Goal: Task Accomplishment & Management: Manage account settings

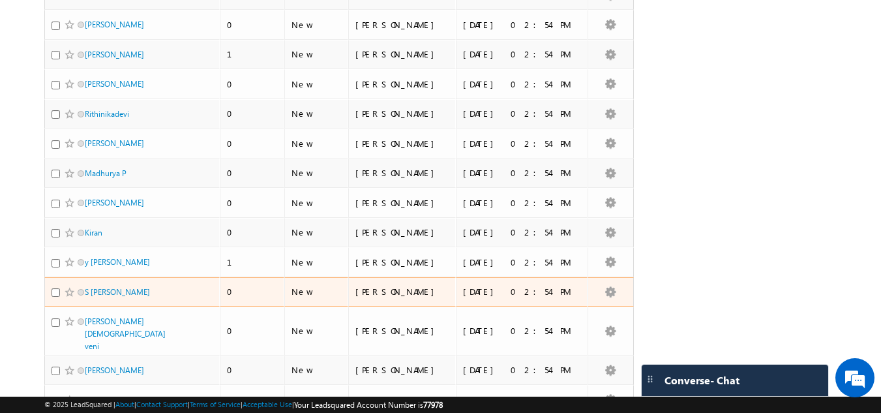
scroll to position [591, 0]
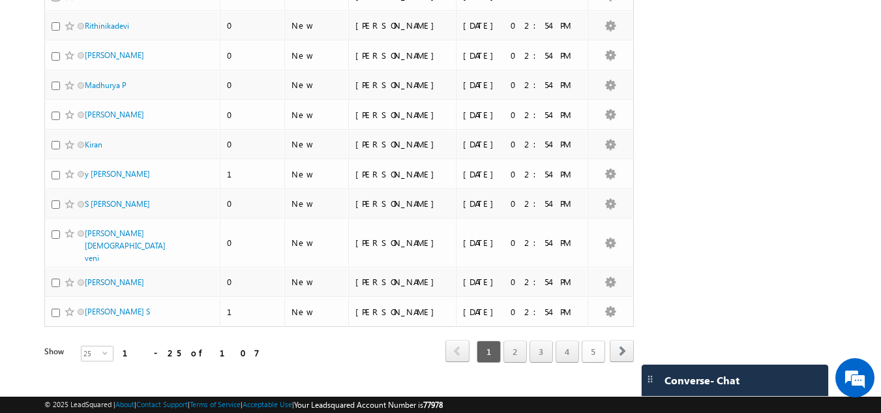
click at [599, 340] on link "5" at bounding box center [593, 351] width 23 height 22
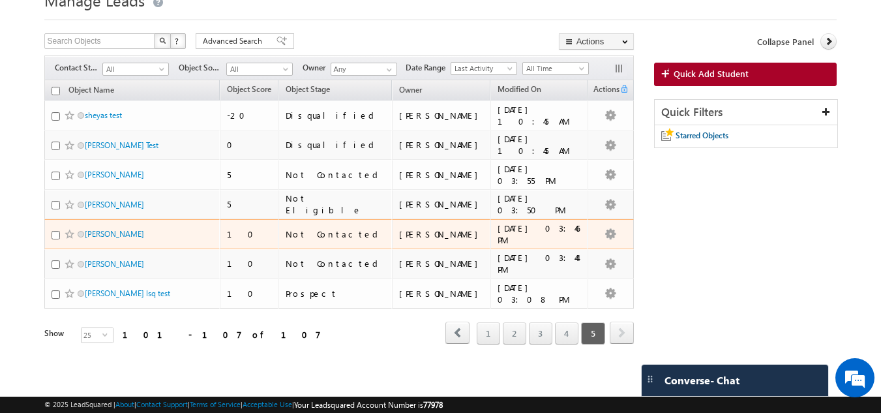
scroll to position [57, 0]
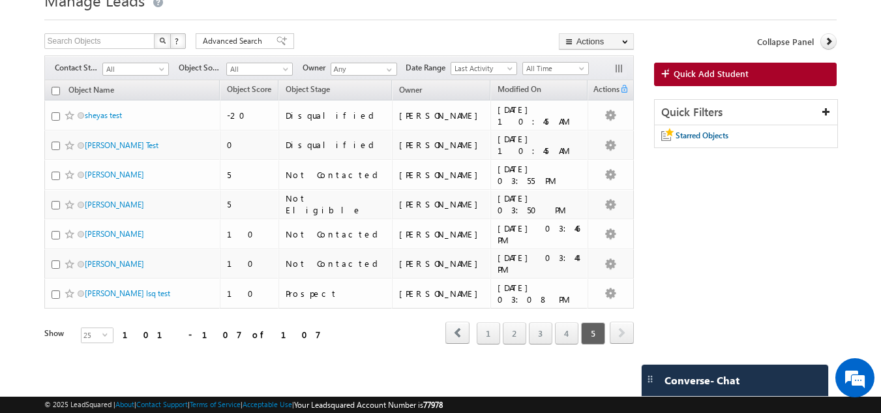
click at [57, 91] on input "checkbox" at bounding box center [56, 91] width 8 height 8
checkbox input "true"
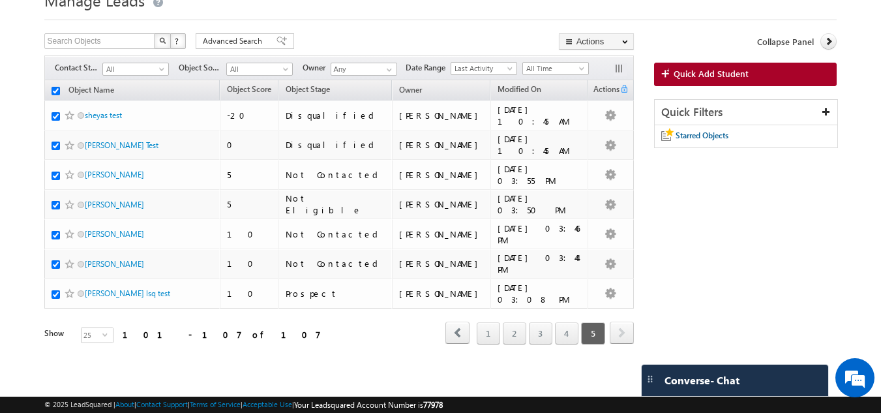
checkbox input "true"
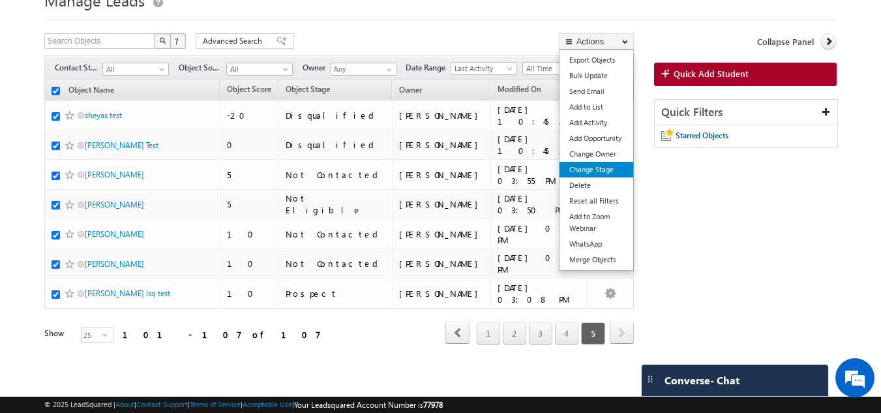
click at [593, 170] on link "Change Stage" at bounding box center [597, 170] width 74 height 16
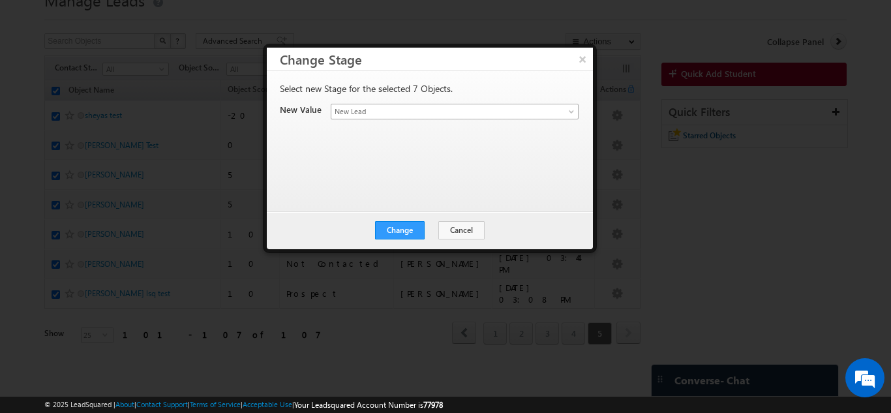
click at [404, 104] on link "New Lead" at bounding box center [455, 112] width 248 height 16
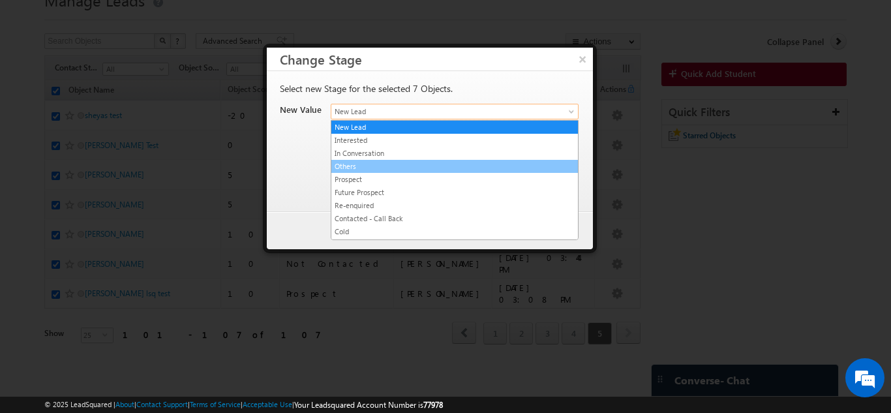
click at [406, 160] on link "Others" at bounding box center [454, 166] width 247 height 12
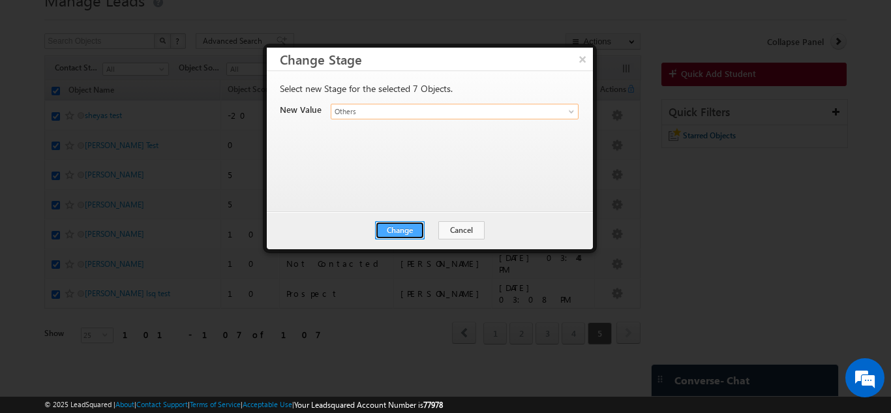
click at [410, 232] on button "Change" at bounding box center [400, 230] width 50 height 18
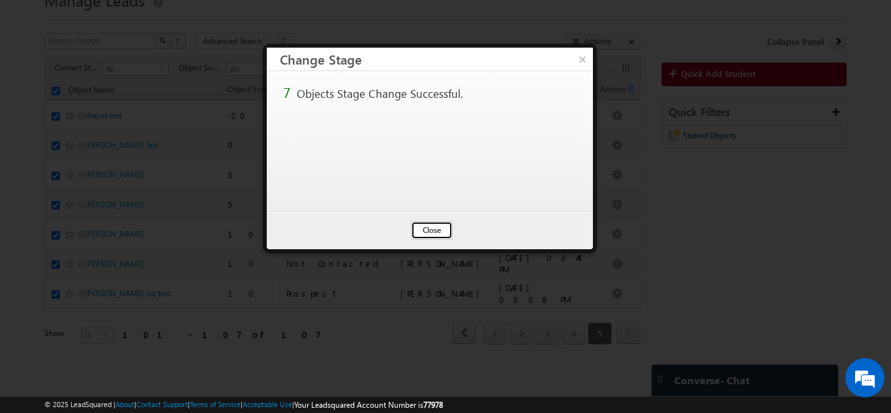
click at [428, 229] on button "Close" at bounding box center [432, 230] width 42 height 18
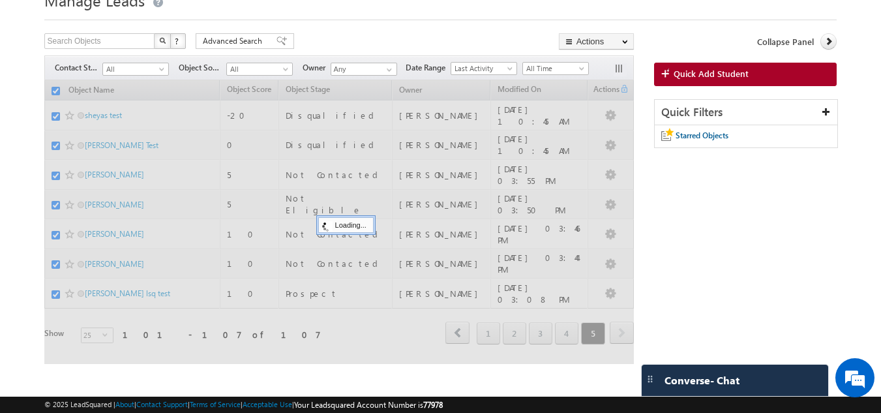
checkbox input "false"
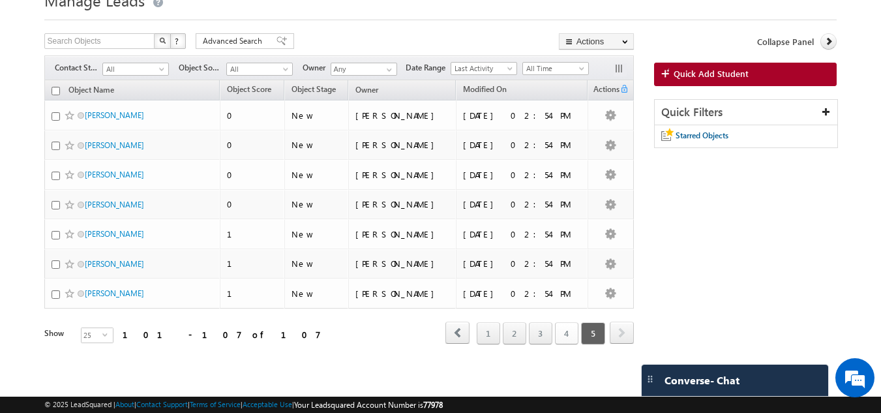
click at [565, 337] on link "4" at bounding box center [566, 333] width 23 height 22
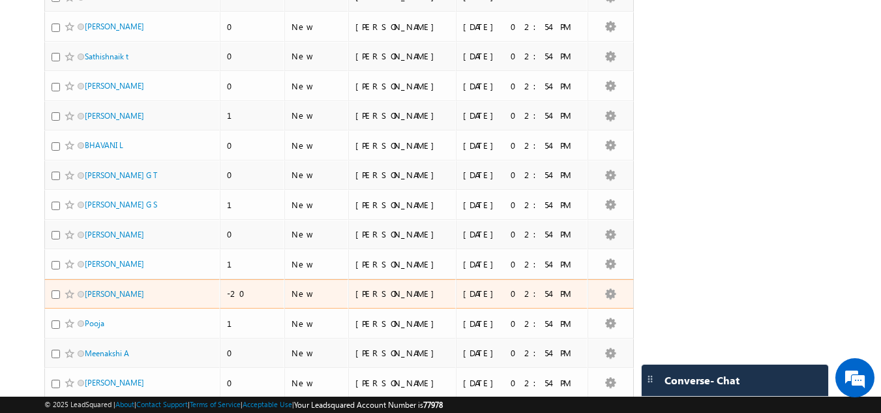
scroll to position [591, 0]
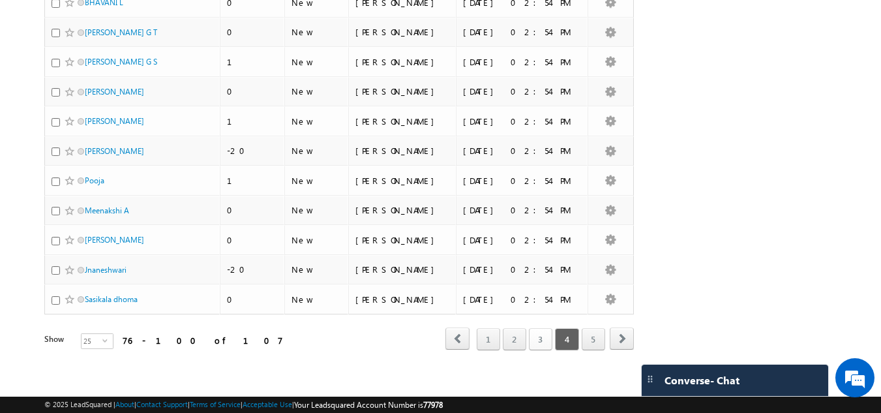
click at [535, 328] on link "3" at bounding box center [540, 339] width 23 height 22
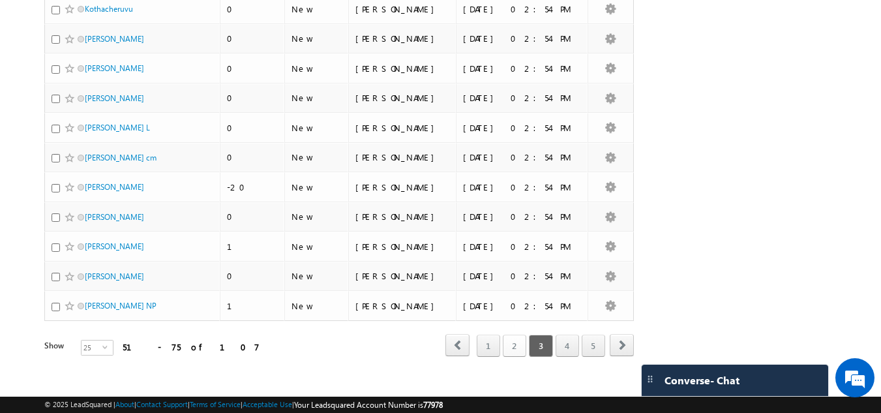
click at [509, 336] on link "2" at bounding box center [514, 346] width 23 height 22
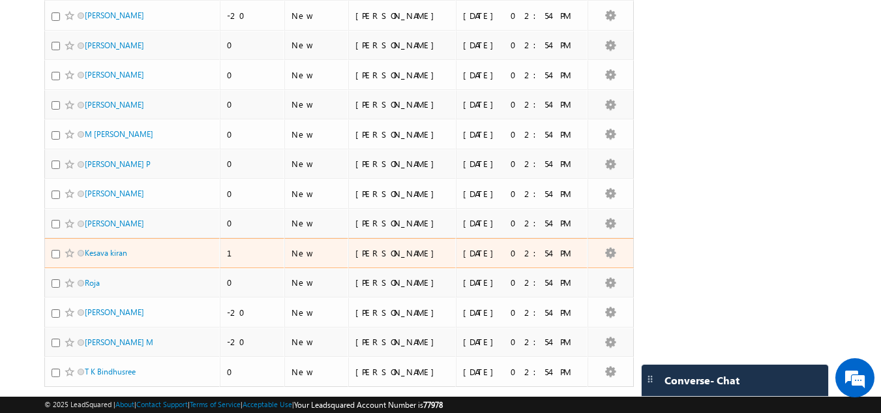
scroll to position [596, 0]
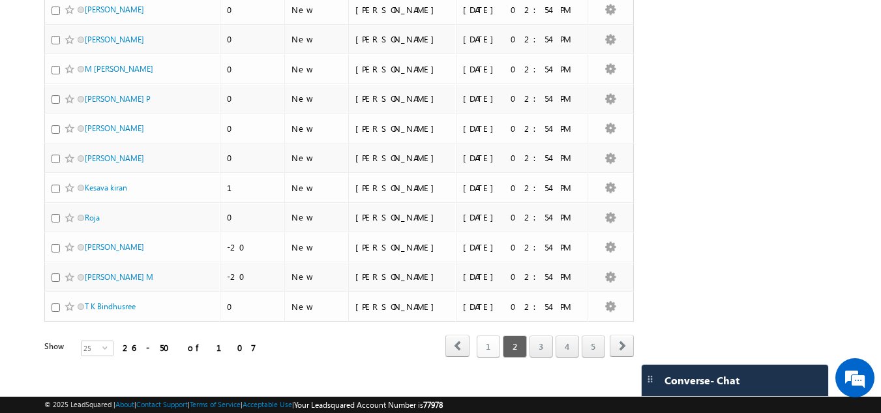
click at [499, 335] on link "1" at bounding box center [488, 346] width 23 height 22
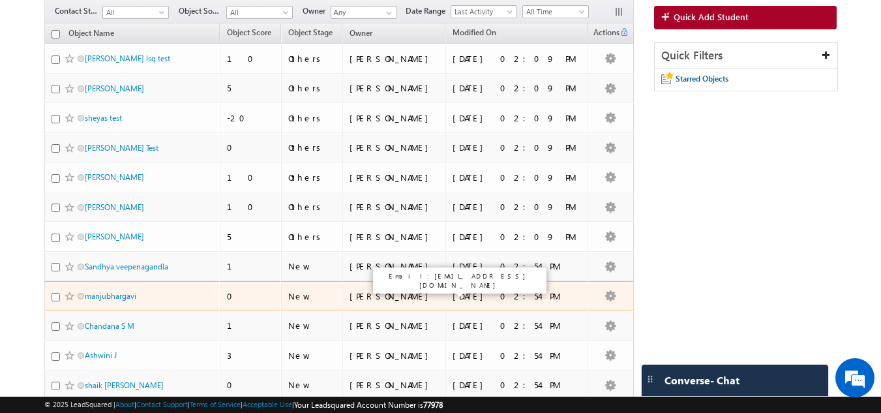
scroll to position [0, 0]
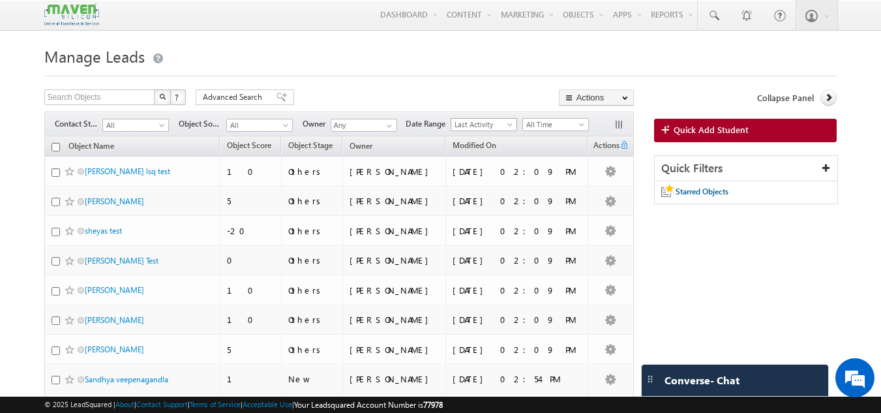
click at [467, 125] on span "Last Activity" at bounding box center [482, 125] width 62 height 12
click at [491, 160] on link "Modified On" at bounding box center [486, 165] width 66 height 12
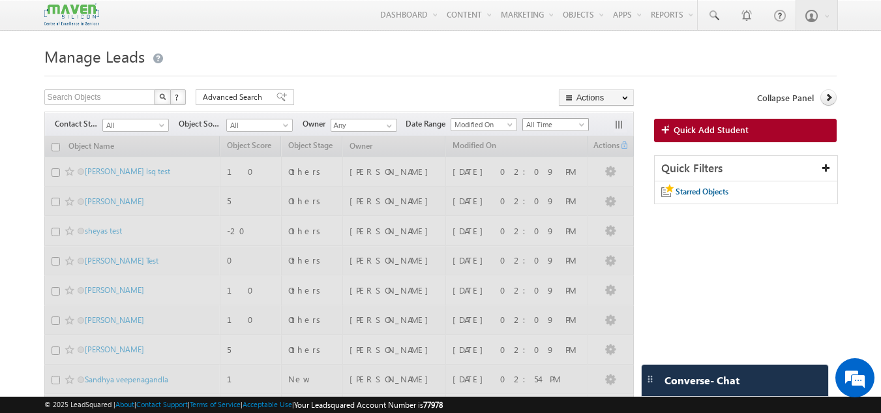
click at [550, 123] on span "All Time" at bounding box center [554, 125] width 62 height 12
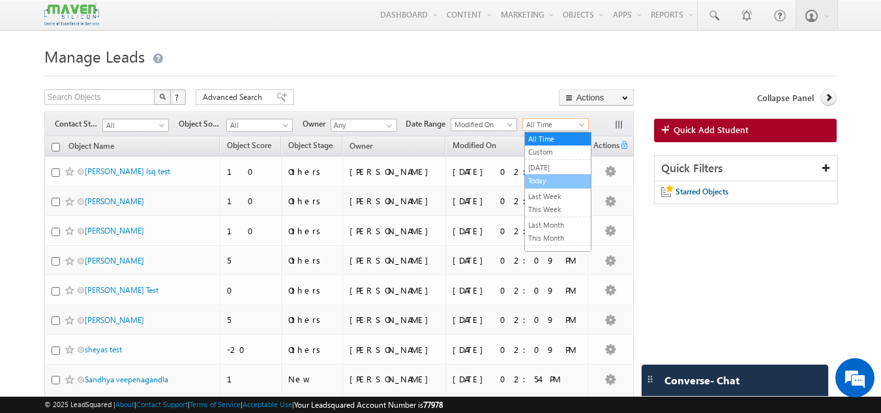
click at [539, 181] on link "Today" at bounding box center [558, 181] width 66 height 12
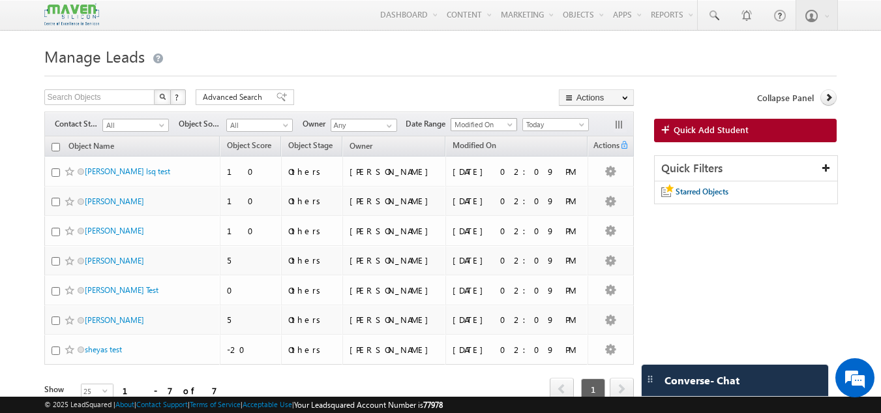
click at [507, 127] on span "Modified On" at bounding box center [482, 125] width 62 height 12
click at [481, 153] on link "Created On" at bounding box center [486, 152] width 66 height 12
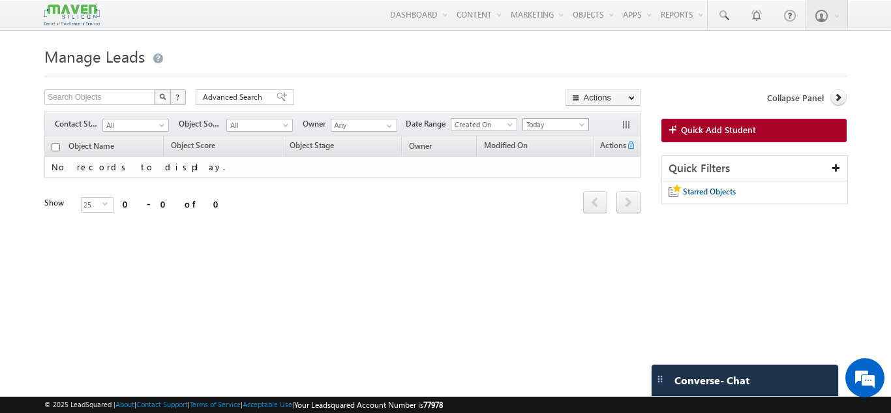
click at [543, 128] on span "Today" at bounding box center [554, 125] width 62 height 12
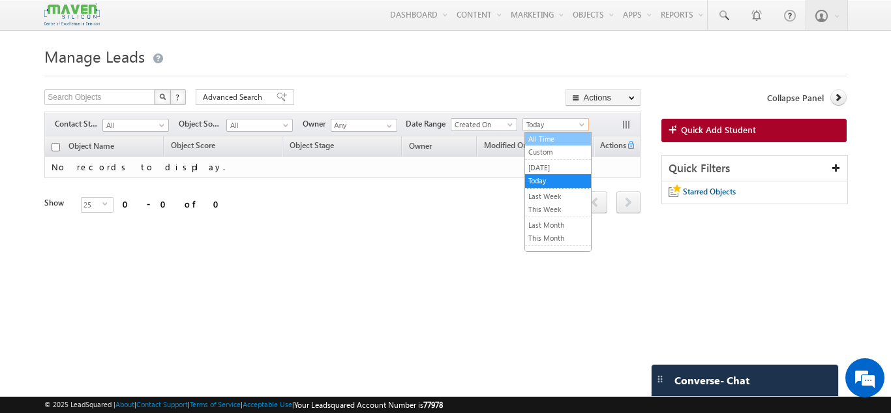
click at [545, 140] on link "All Time" at bounding box center [558, 139] width 66 height 12
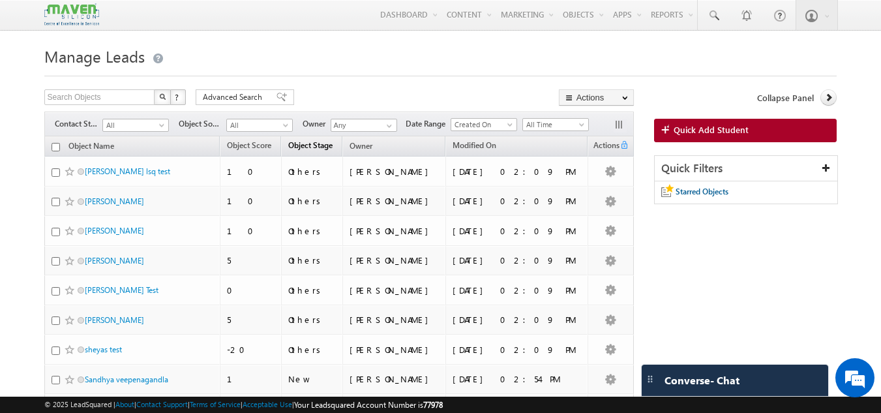
click at [333, 143] on span "Object Stage" at bounding box center [310, 145] width 44 height 10
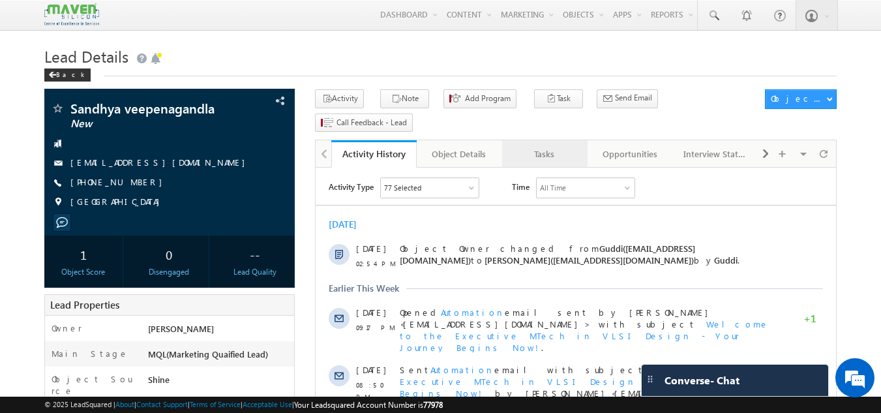
click at [543, 146] on div "Tasks" at bounding box center [544, 154] width 63 height 16
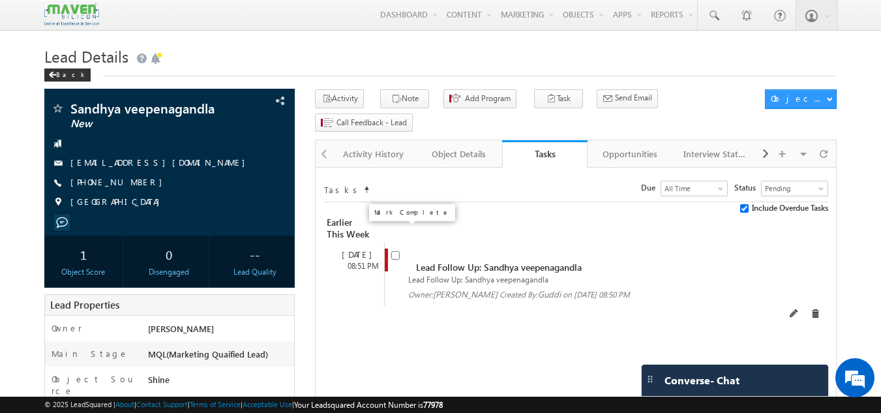
click at [396, 251] on input "checkbox" at bounding box center [395, 255] width 8 height 8
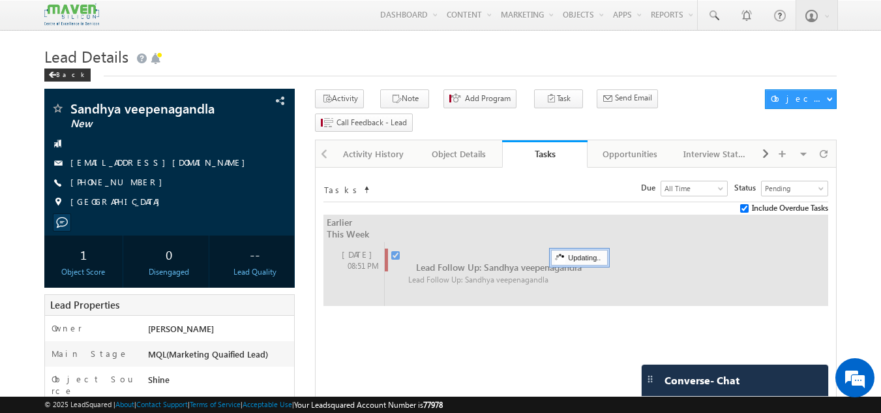
checkbox input "false"
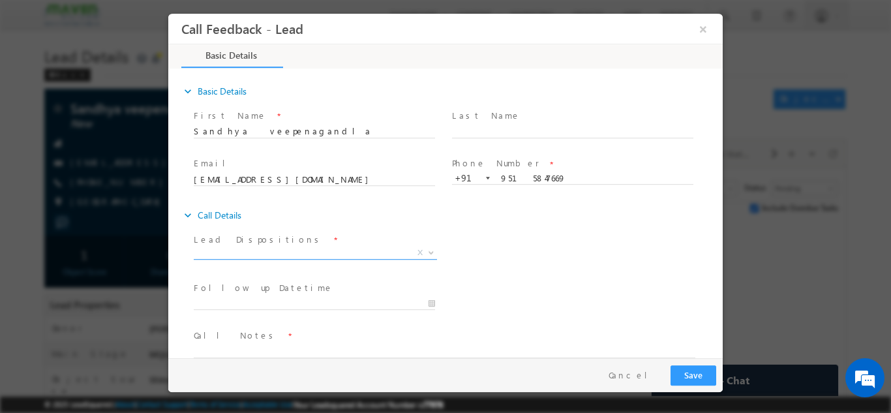
click at [320, 247] on span "X" at bounding box center [315, 252] width 243 height 13
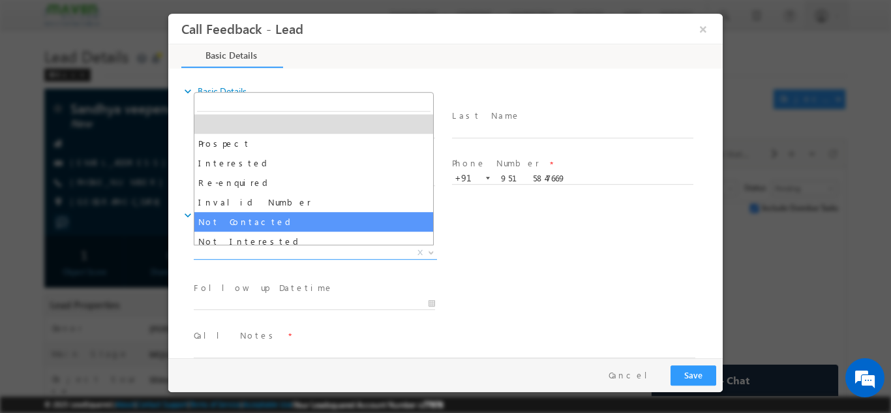
drag, startPoint x: 249, startPoint y: 214, endPoint x: 265, endPoint y: 207, distance: 17.6
select select "Not Contacted"
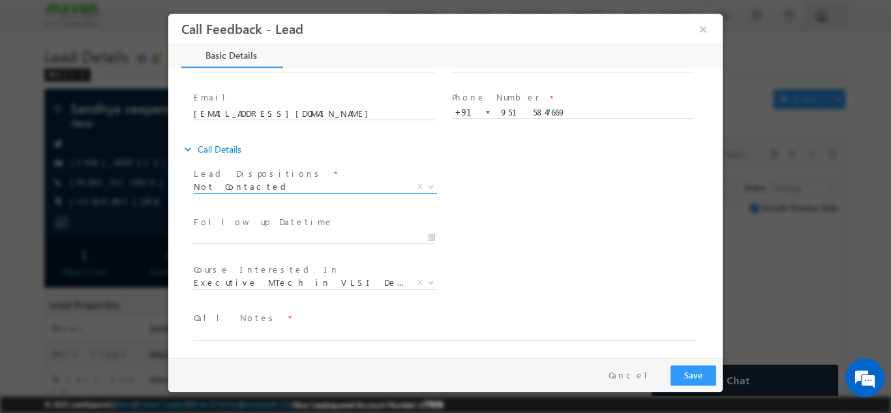
scroll to position [69, 0]
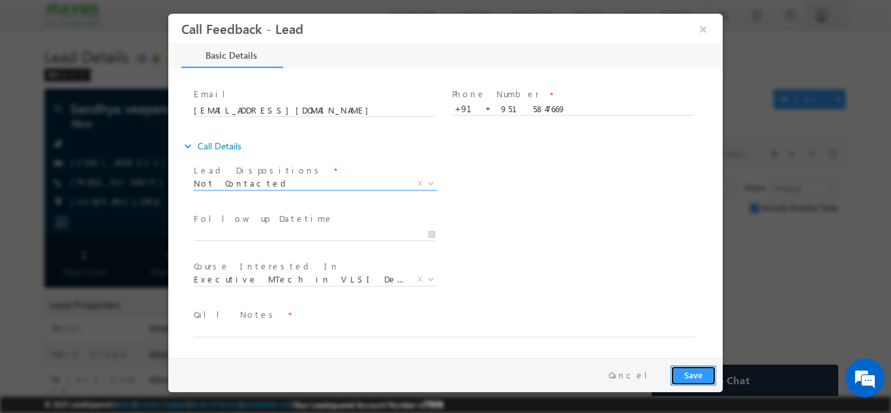
click at [704, 373] on button "Save" at bounding box center [693, 375] width 46 height 20
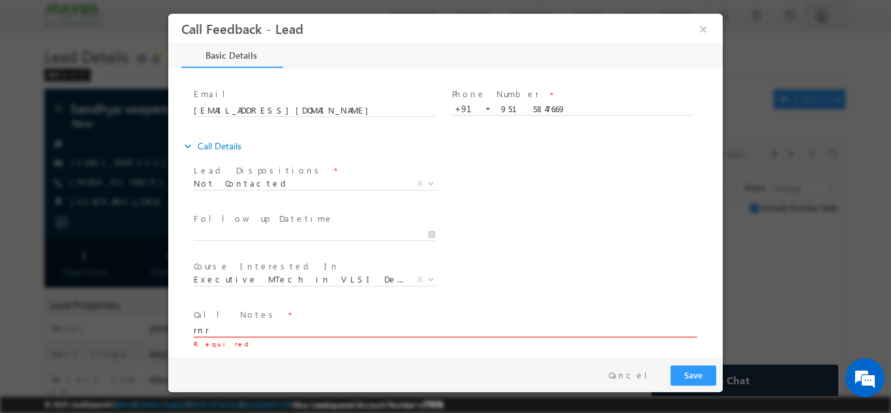
type textarea "rnr"
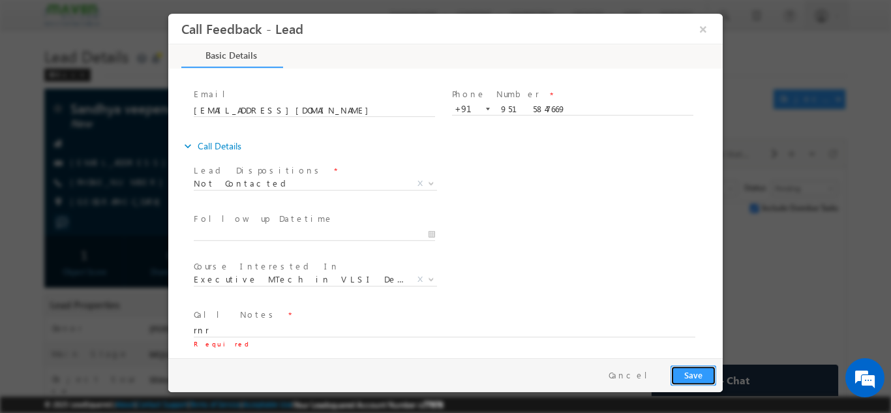
click at [684, 374] on button "Save" at bounding box center [693, 375] width 46 height 20
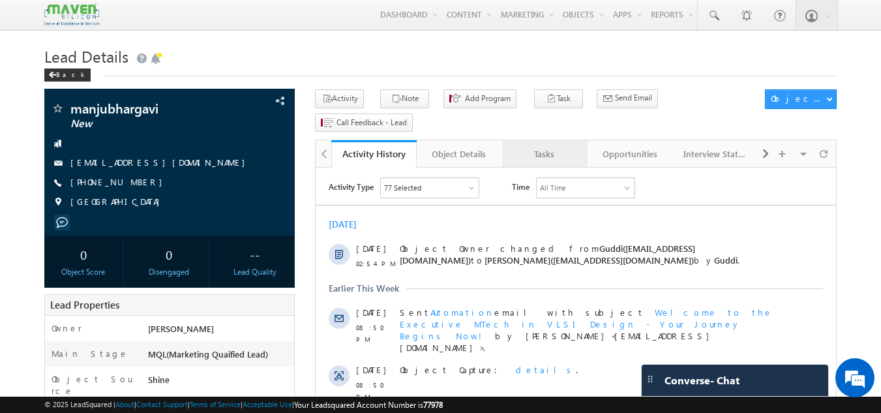
click at [528, 146] on div "Tasks" at bounding box center [544, 154] width 63 height 16
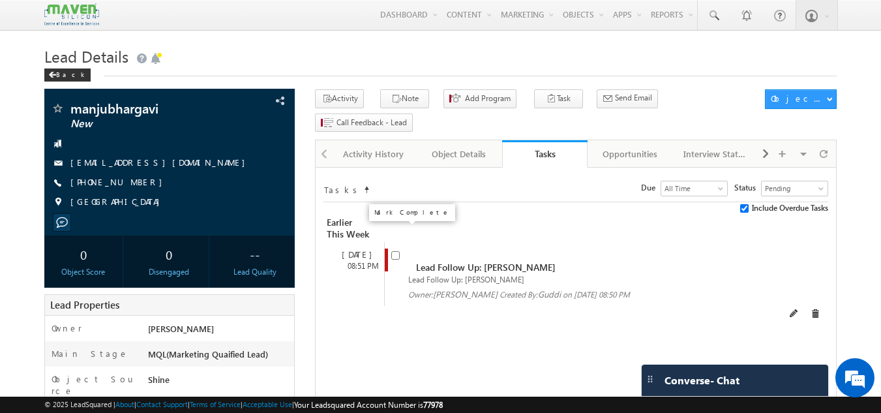
click at [392, 251] on input "checkbox" at bounding box center [395, 255] width 8 height 8
checkbox input "false"
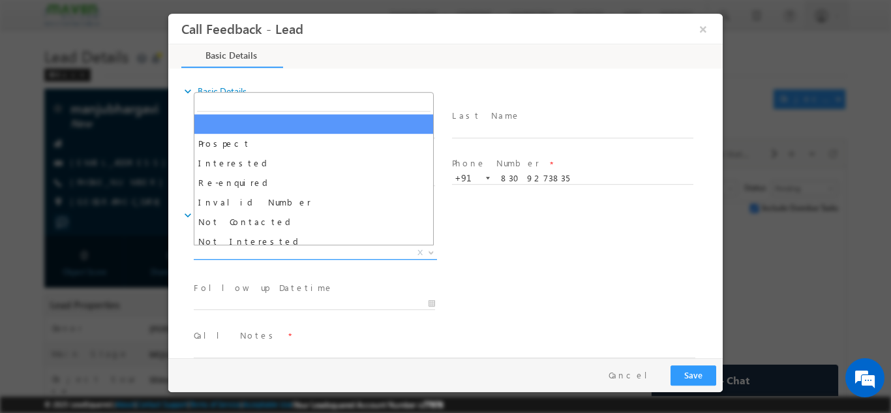
click at [299, 248] on span "X" at bounding box center [315, 252] width 243 height 13
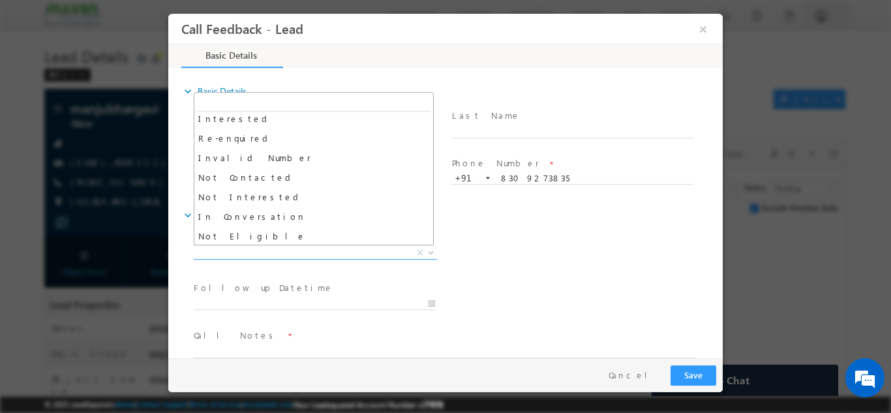
scroll to position [65, 0]
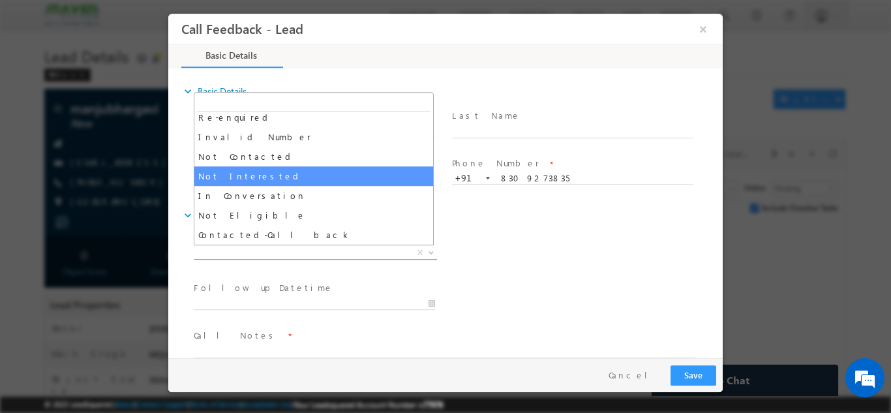
select select "Not Interested"
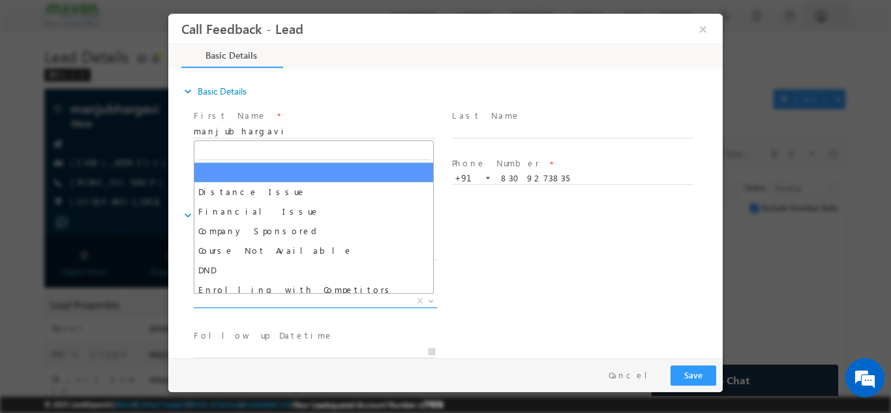
click at [322, 295] on span "X" at bounding box center [315, 300] width 243 height 13
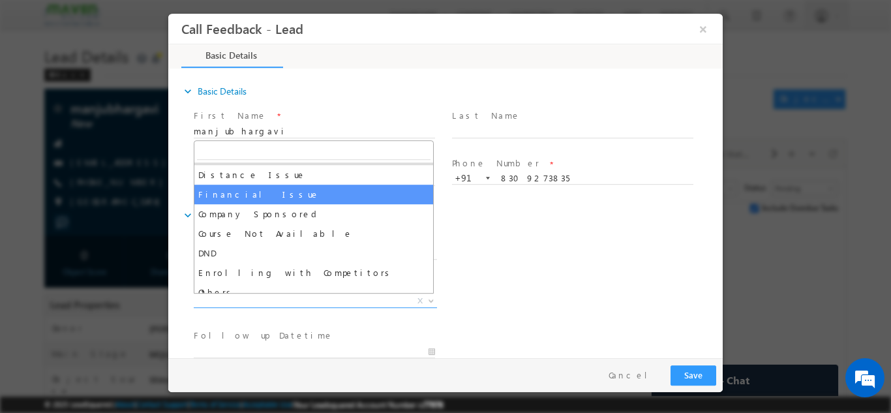
scroll to position [26, 0]
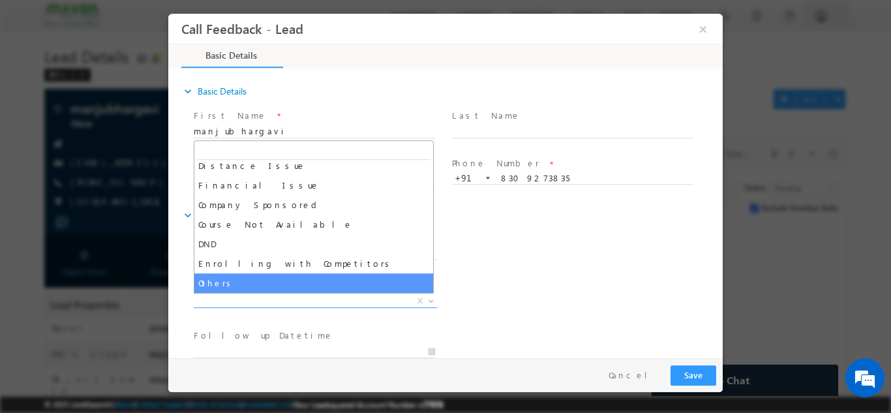
drag, startPoint x: 269, startPoint y: 276, endPoint x: 276, endPoint y: 270, distance: 8.8
select select "Others"
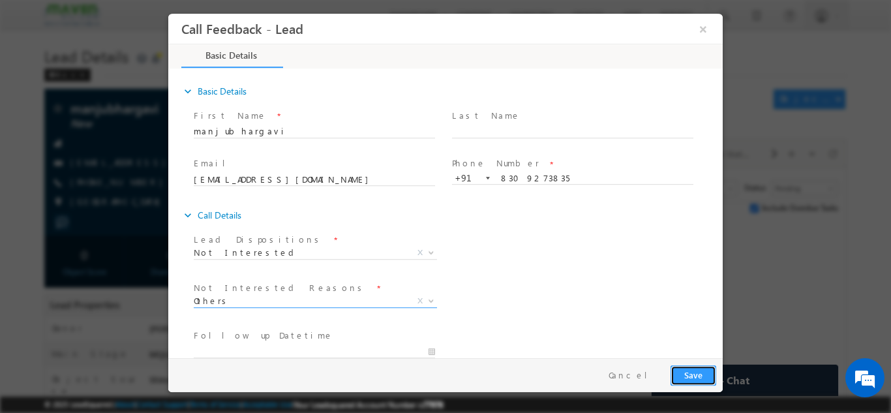
click at [697, 376] on button "Save" at bounding box center [693, 375] width 46 height 20
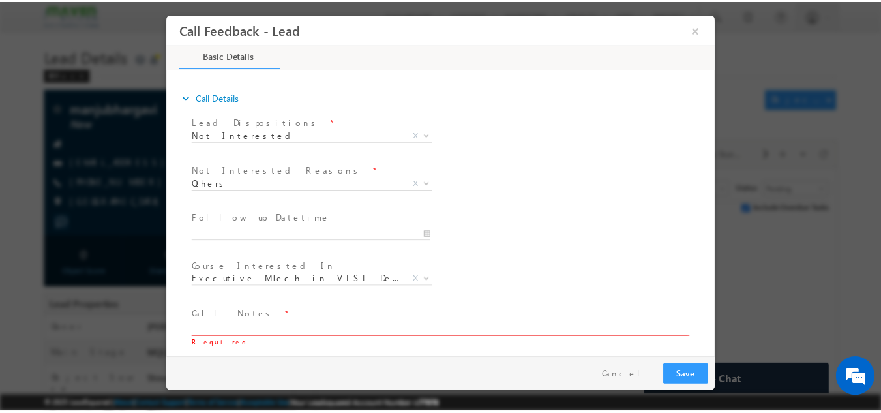
scroll to position [117, 0]
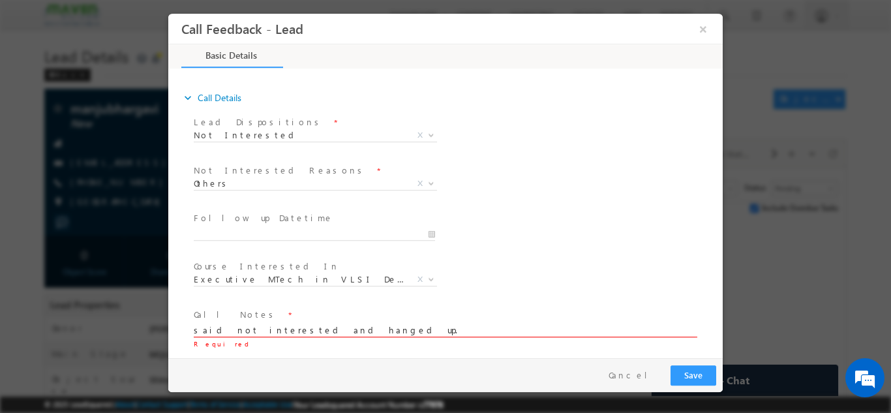
type textarea "said not interested and hanged up."
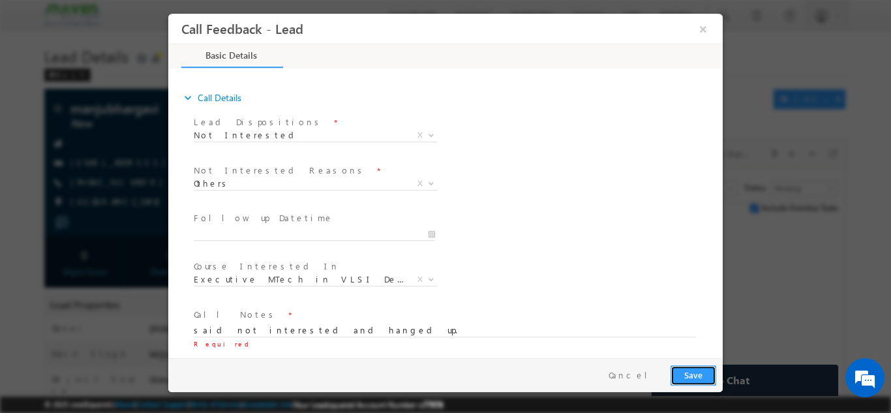
drag, startPoint x: 683, startPoint y: 373, endPoint x: 905, endPoint y: 362, distance: 222.0
click at [683, 373] on button "Save" at bounding box center [693, 375] width 46 height 20
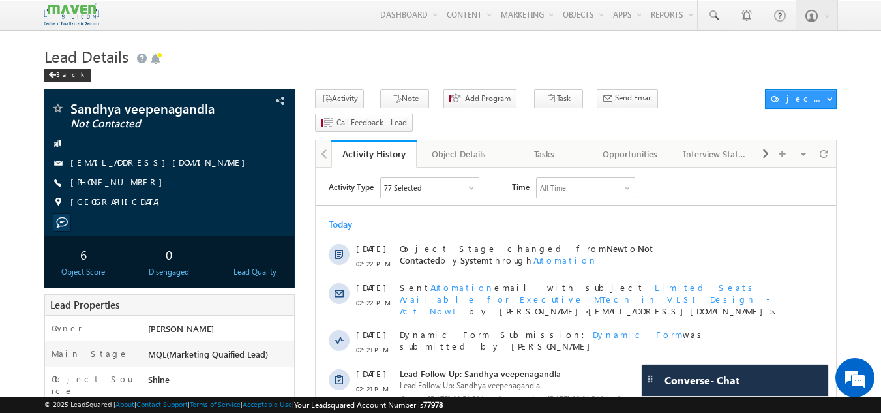
click at [386, 147] on div "Activity History" at bounding box center [374, 153] width 66 height 12
click at [541, 146] on div "Tasks" at bounding box center [544, 154] width 63 height 16
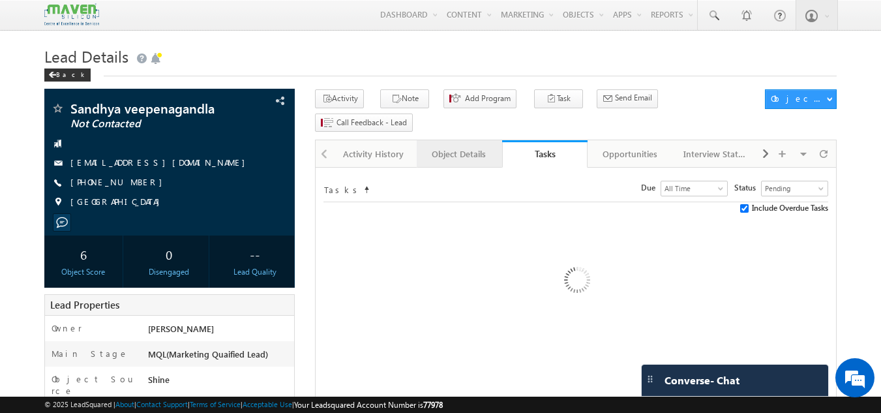
click at [418, 140] on link "Object Details" at bounding box center [459, 153] width 85 height 27
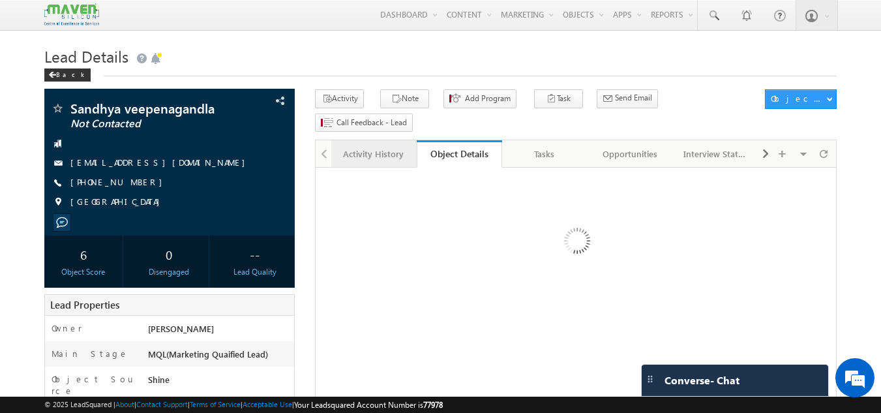
click at [388, 146] on div "Activity History" at bounding box center [373, 154] width 63 height 16
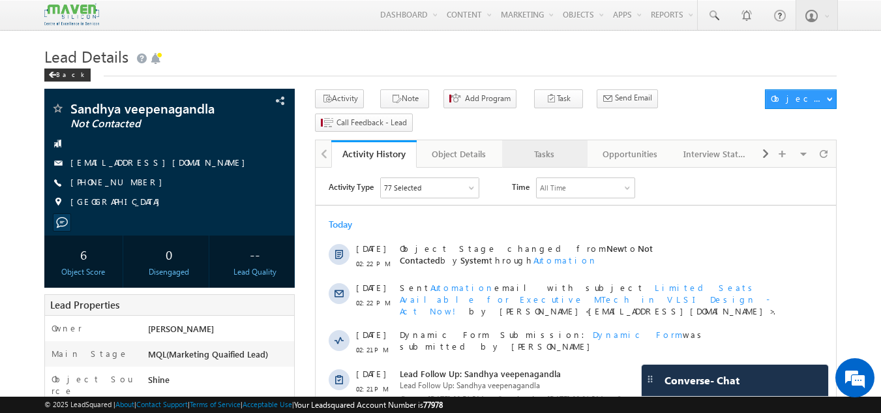
click at [534, 141] on link "Tasks" at bounding box center [544, 153] width 85 height 27
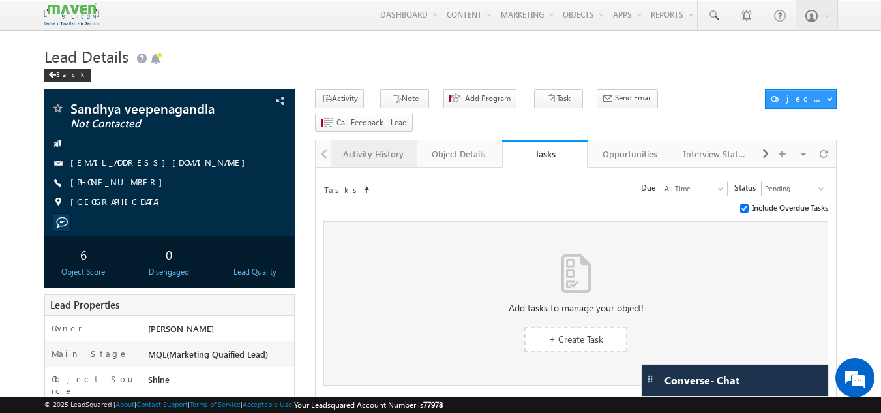
click at [370, 146] on div "Activity History" at bounding box center [373, 154] width 63 height 16
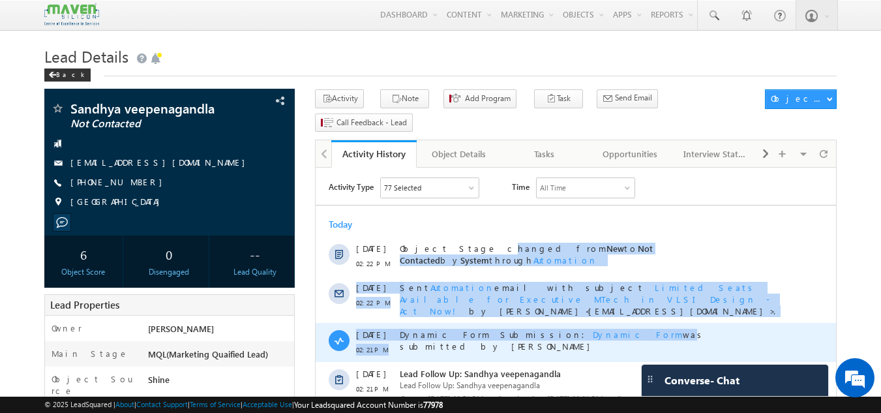
drag, startPoint x: 394, startPoint y: 243, endPoint x: 575, endPoint y: 323, distance: 198.3
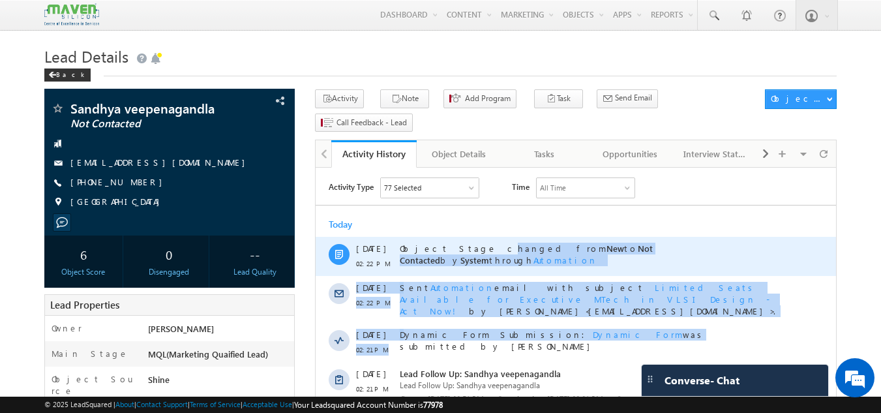
click at [588, 247] on span "Not Contacted" at bounding box center [526, 254] width 253 height 23
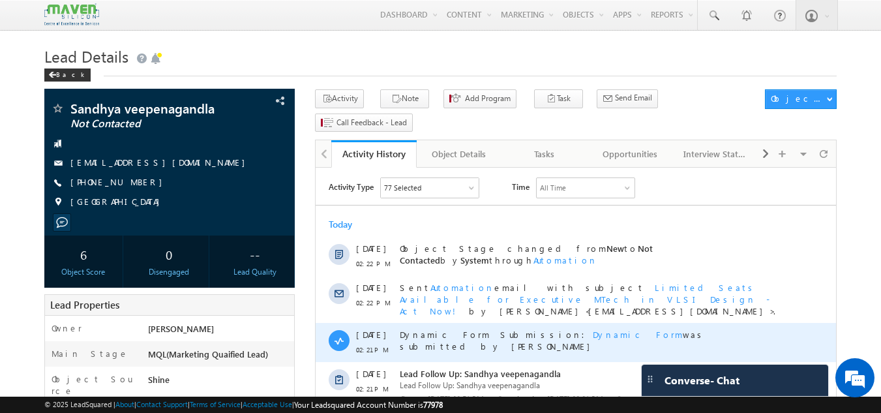
drag, startPoint x: 396, startPoint y: 235, endPoint x: 440, endPoint y: 333, distance: 107.4
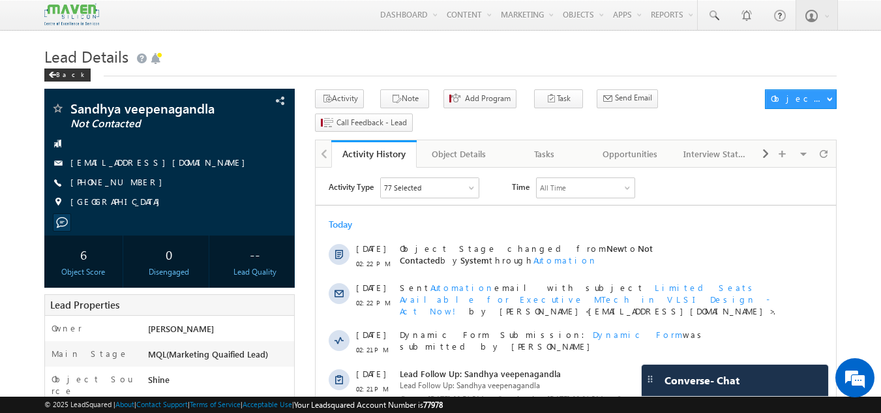
click at [391, 226] on div "Today" at bounding box center [576, 224] width 520 height 12
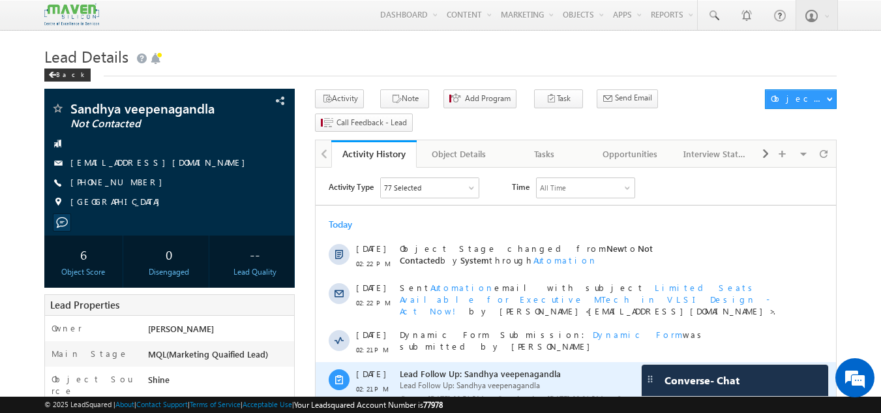
drag, startPoint x: 393, startPoint y: 231, endPoint x: 504, endPoint y: 404, distance: 205.3
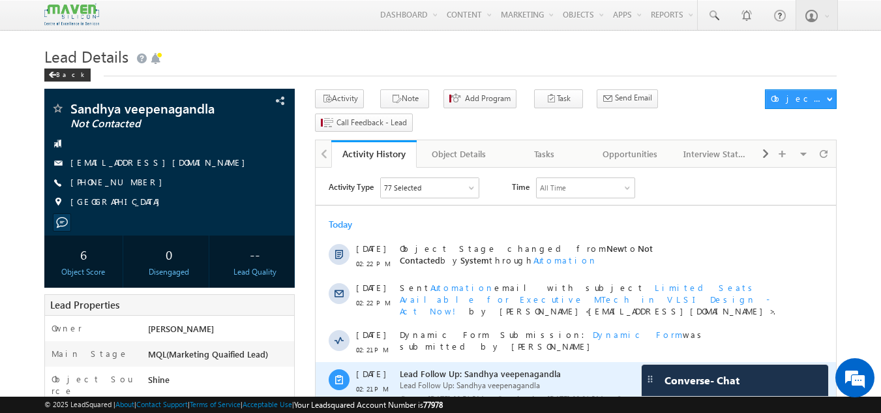
drag, startPoint x: 421, startPoint y: 280, endPoint x: 494, endPoint y: 373, distance: 118.5
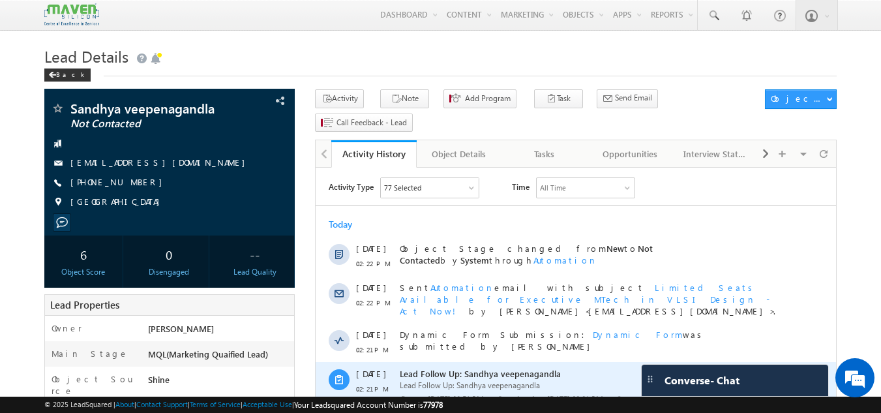
drag, startPoint x: 397, startPoint y: 245, endPoint x: 517, endPoint y: 371, distance: 174.8
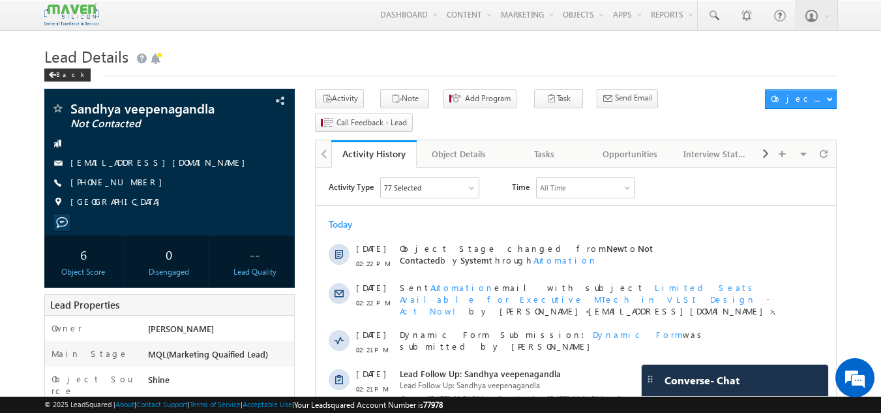
click at [436, 222] on div "Today" at bounding box center [576, 224] width 520 height 12
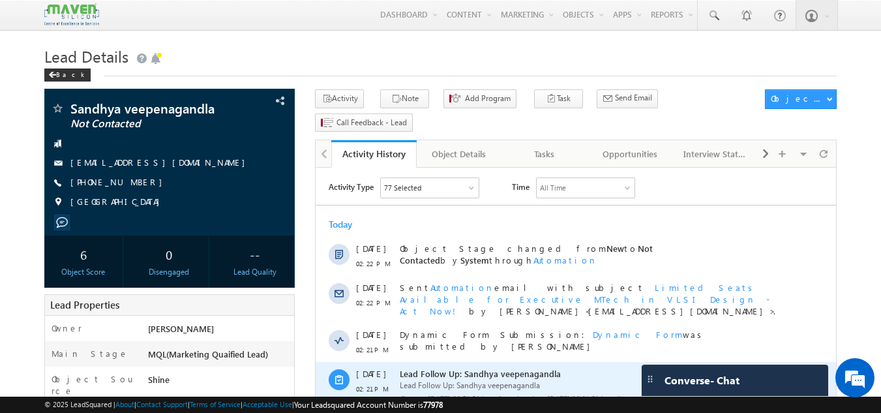
drag, startPoint x: 358, startPoint y: 255, endPoint x: 533, endPoint y: 357, distance: 202.2
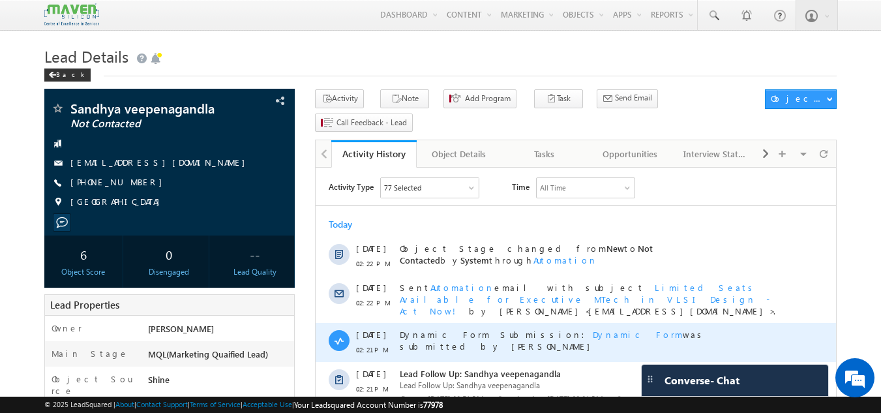
drag, startPoint x: 389, startPoint y: 247, endPoint x: 466, endPoint y: 345, distance: 124.6
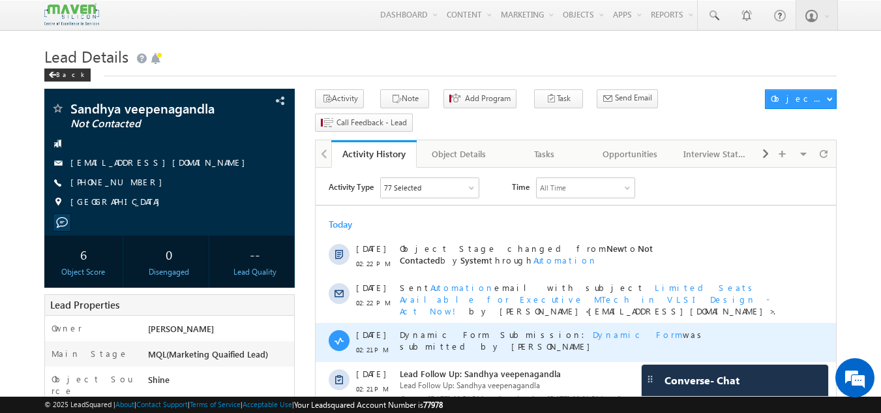
drag, startPoint x: 400, startPoint y: 298, endPoint x: 457, endPoint y: 352, distance: 77.5
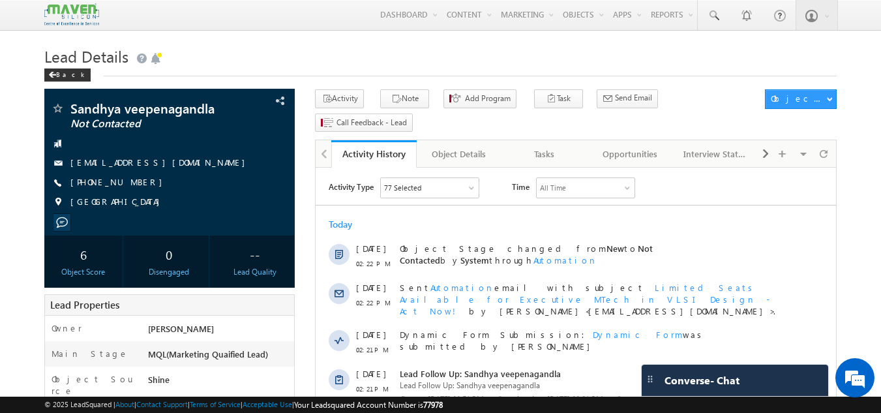
click at [411, 227] on div "Today" at bounding box center [576, 224] width 520 height 12
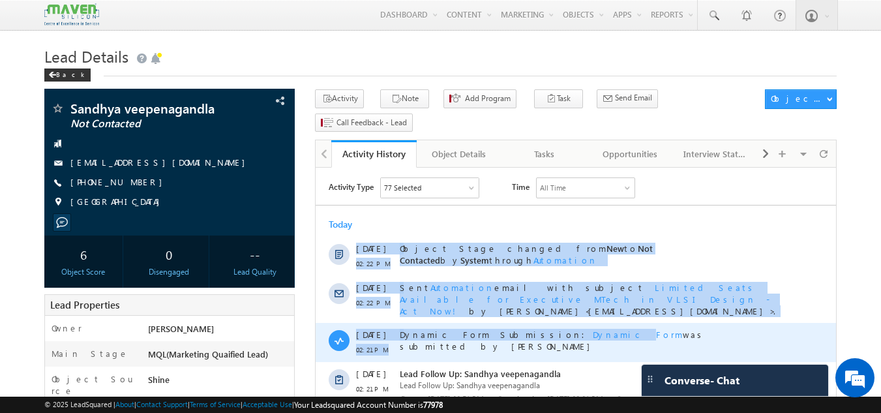
drag, startPoint x: 349, startPoint y: 245, endPoint x: 537, endPoint y: 340, distance: 211.5
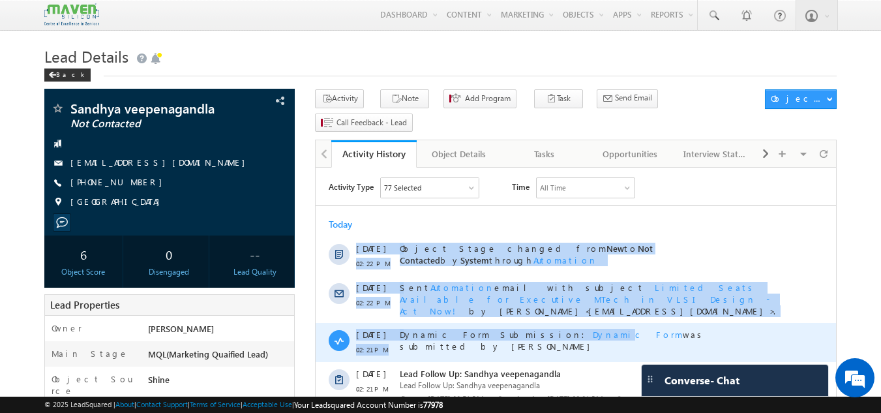
drag, startPoint x: 357, startPoint y: 246, endPoint x: 532, endPoint y: 353, distance: 205.5
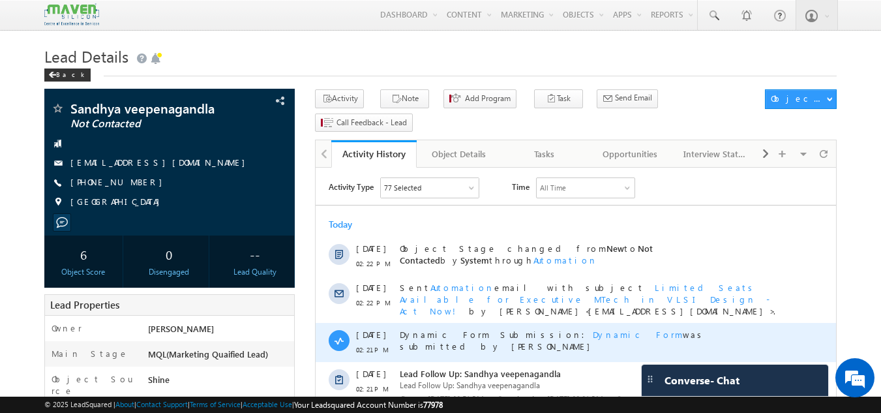
drag, startPoint x: 357, startPoint y: 249, endPoint x: 428, endPoint y: 315, distance: 96.9
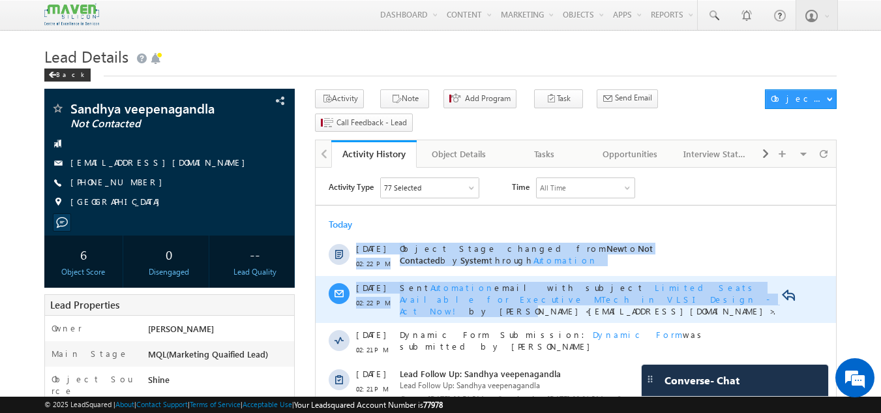
drag, startPoint x: 355, startPoint y: 241, endPoint x: 449, endPoint y: 301, distance: 112.0
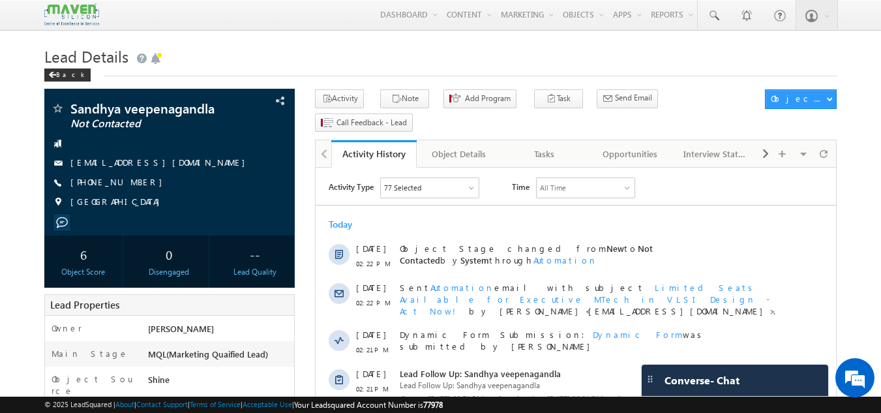
click at [424, 228] on div "Today" at bounding box center [576, 224] width 520 height 12
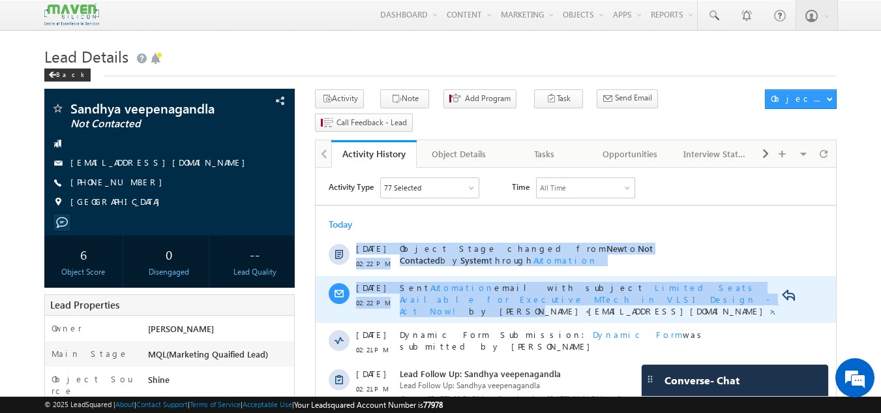
drag, startPoint x: 357, startPoint y: 240, endPoint x: 452, endPoint y: 296, distance: 109.9
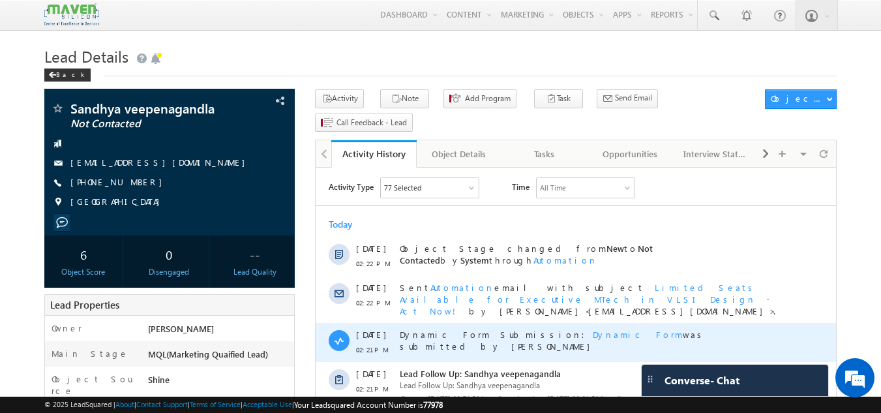
drag, startPoint x: 349, startPoint y: 250, endPoint x: 451, endPoint y: 322, distance: 124.9
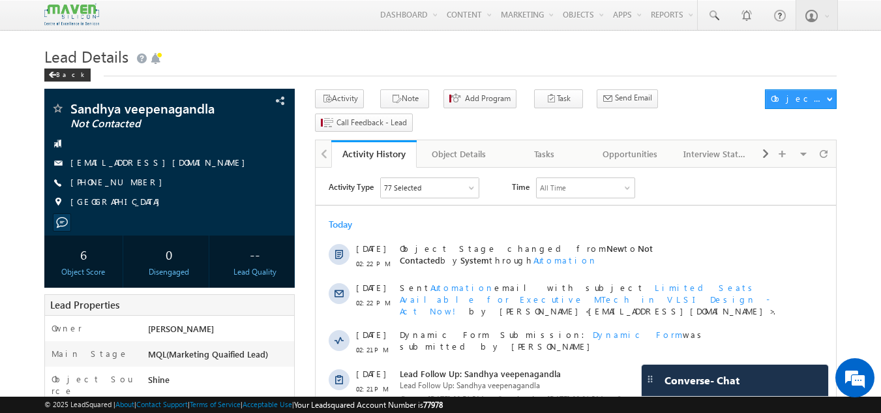
click at [448, 225] on div "Today" at bounding box center [576, 224] width 520 height 12
click at [133, 183] on div "[PHONE_NUMBER]" at bounding box center [170, 182] width 238 height 13
copy div "[PHONE_NUMBER]"
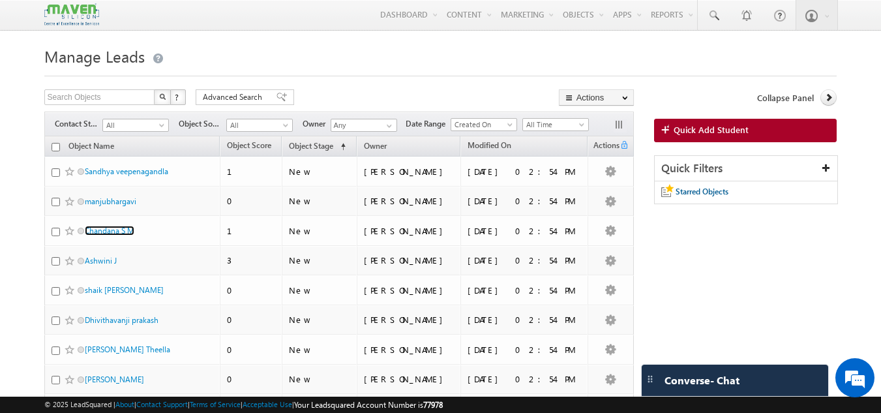
click at [53, 150] on input "checkbox" at bounding box center [56, 147] width 8 height 8
checkbox input "true"
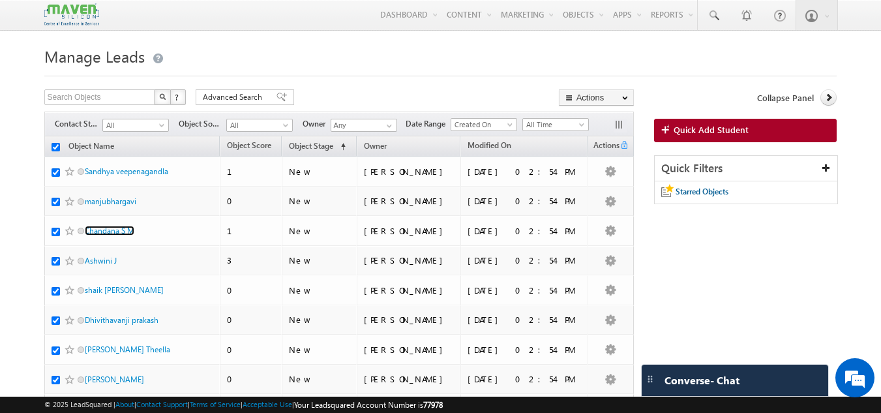
checkbox input "true"
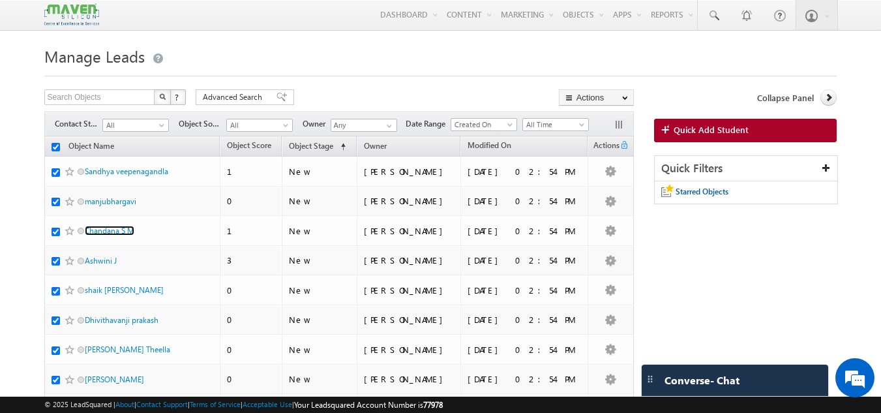
checkbox input "true"
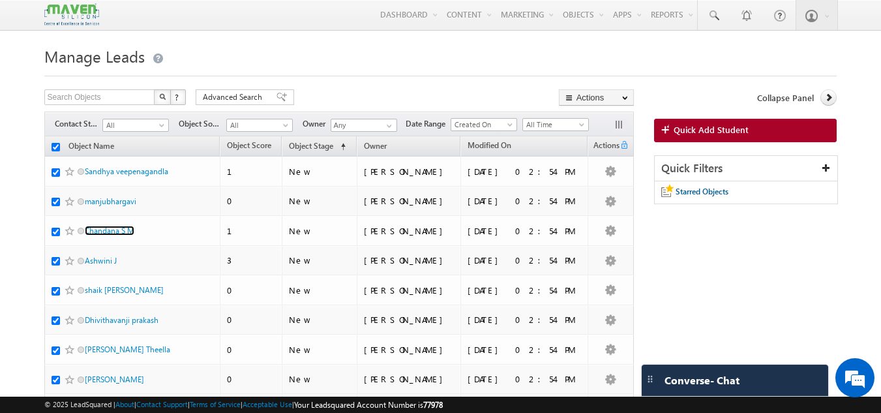
checkbox input "true"
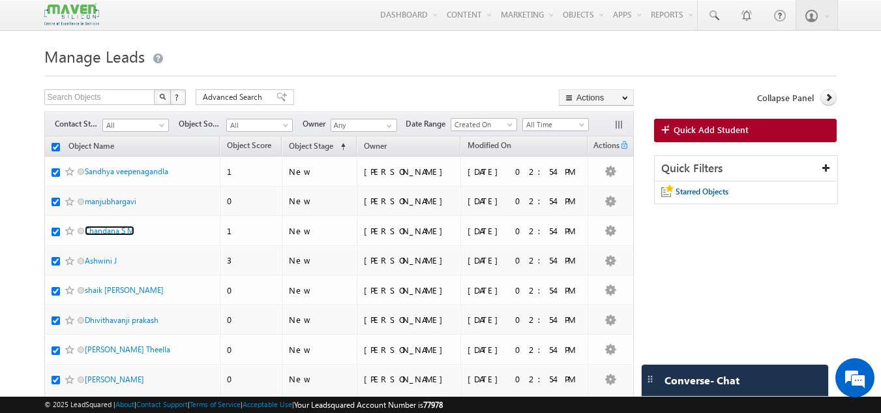
checkbox input "true"
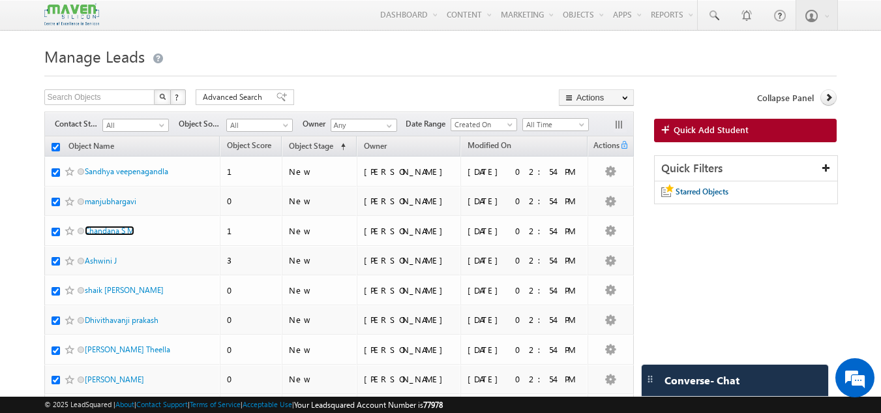
checkbox input "true"
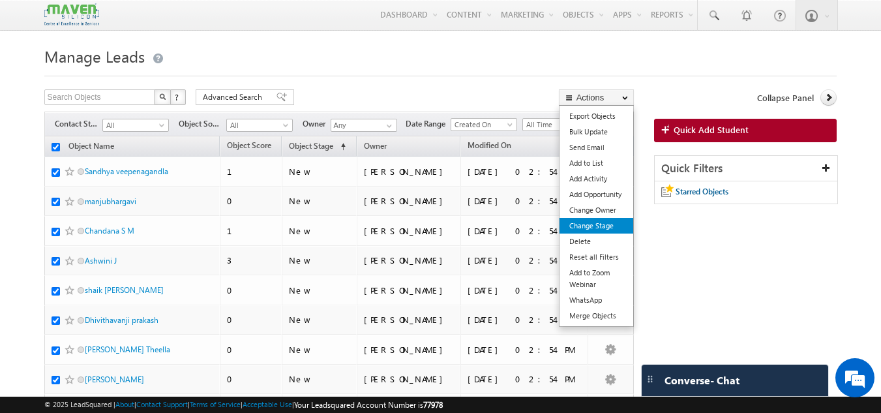
click at [582, 225] on link "Change Stage" at bounding box center [597, 226] width 74 height 16
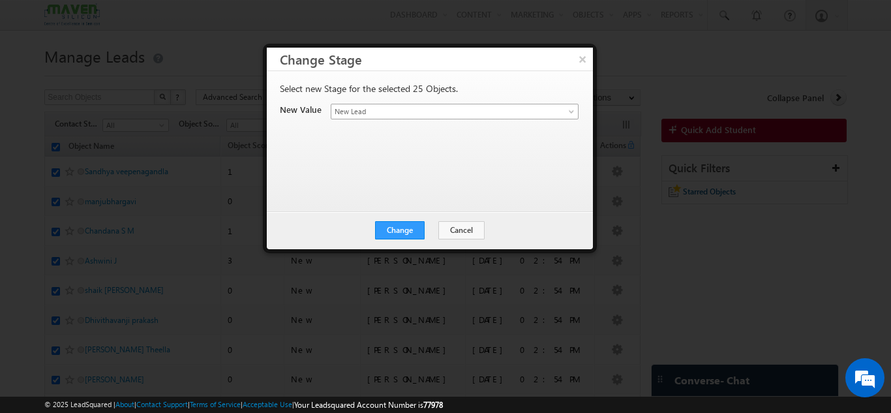
click at [468, 116] on span "New Lead" at bounding box center [439, 112] width 216 height 12
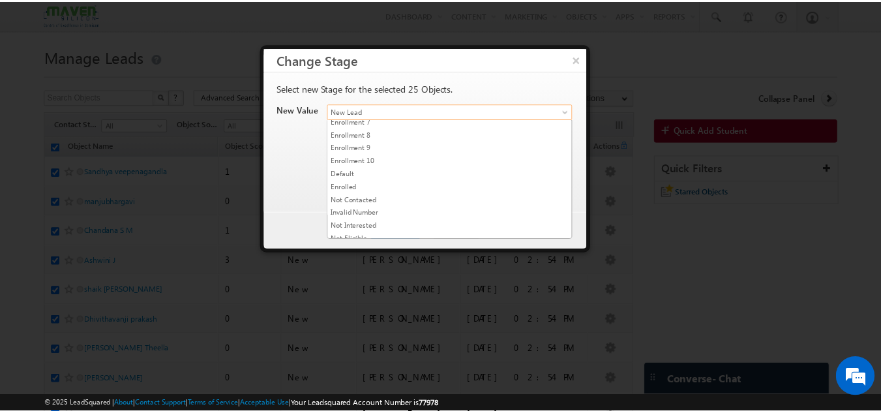
scroll to position [247, 0]
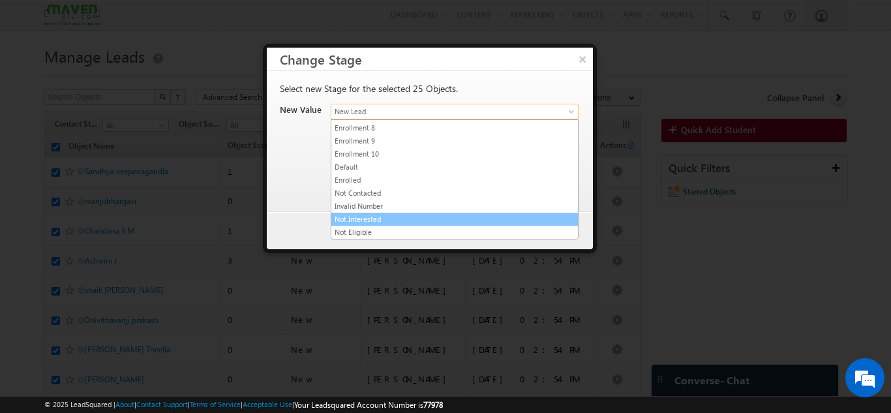
click at [378, 217] on link "Not Interested" at bounding box center [454, 219] width 247 height 12
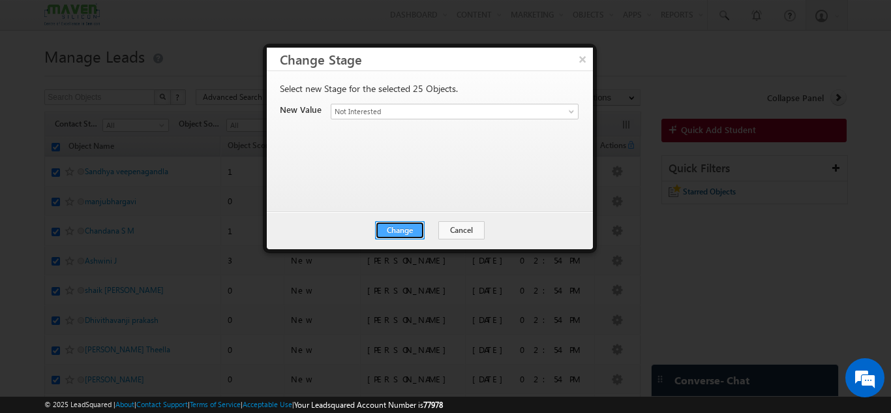
click at [398, 236] on button "Change" at bounding box center [400, 230] width 50 height 18
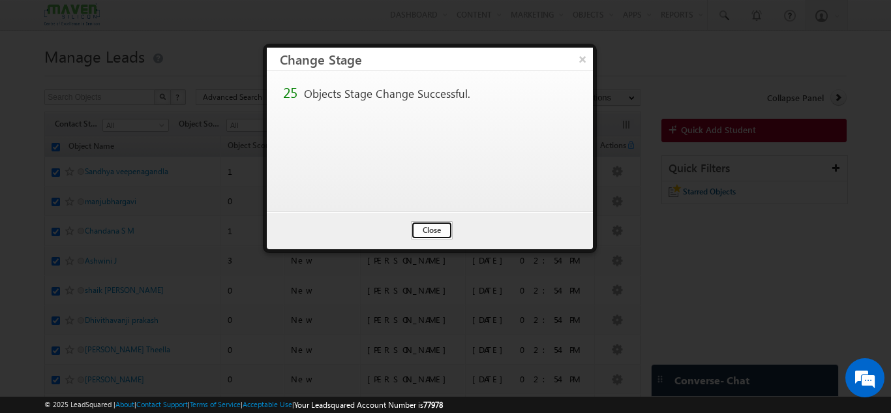
click at [429, 231] on button "Close" at bounding box center [432, 230] width 42 height 18
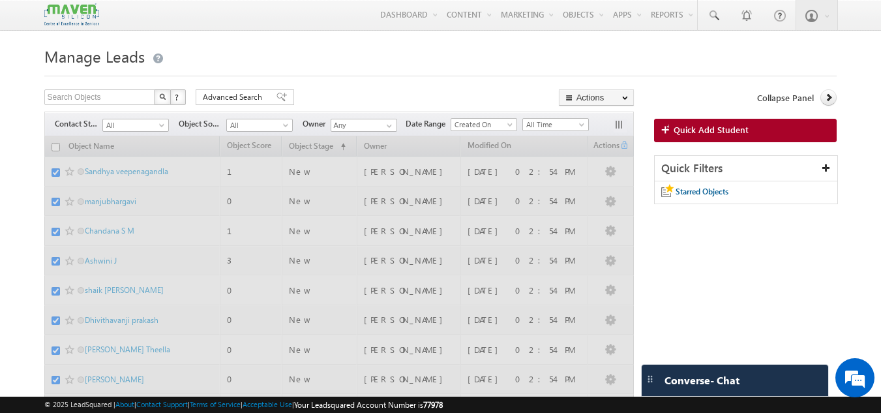
checkbox input "false"
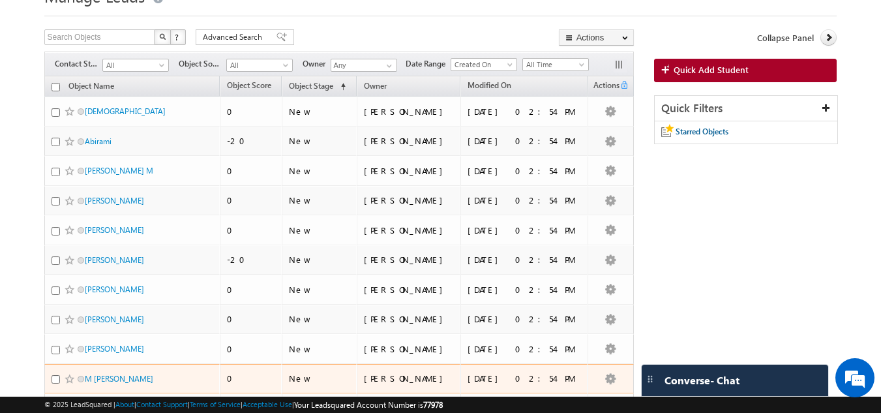
scroll to position [59, 0]
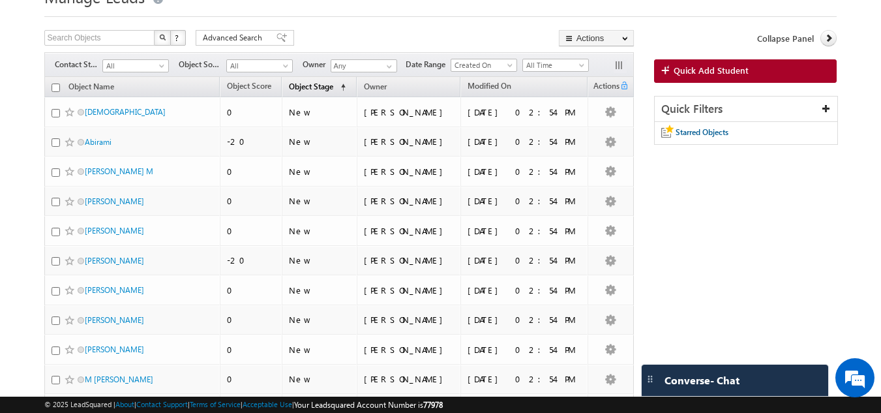
click at [333, 86] on span "Object Stage" at bounding box center [311, 87] width 44 height 10
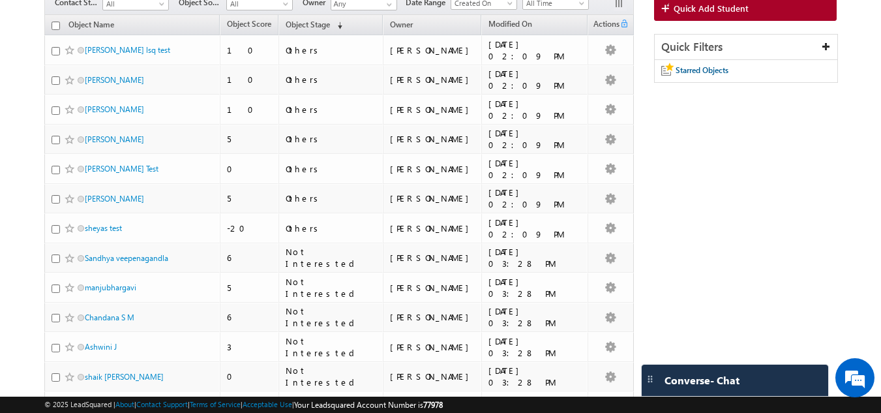
scroll to position [0, 0]
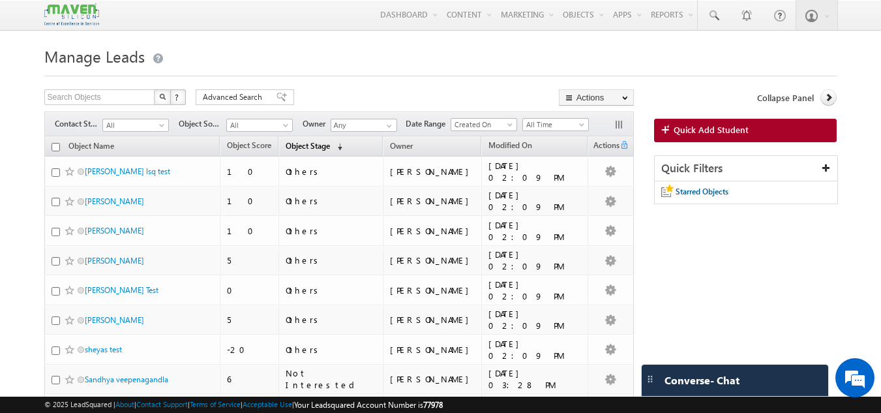
click at [342, 150] on span "(sorted descending)" at bounding box center [337, 147] width 10 height 10
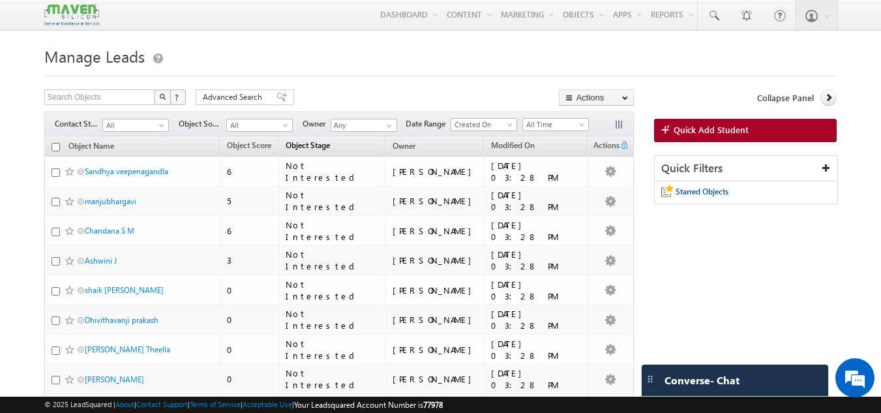
click at [330, 148] on span "Object Stage" at bounding box center [308, 145] width 44 height 10
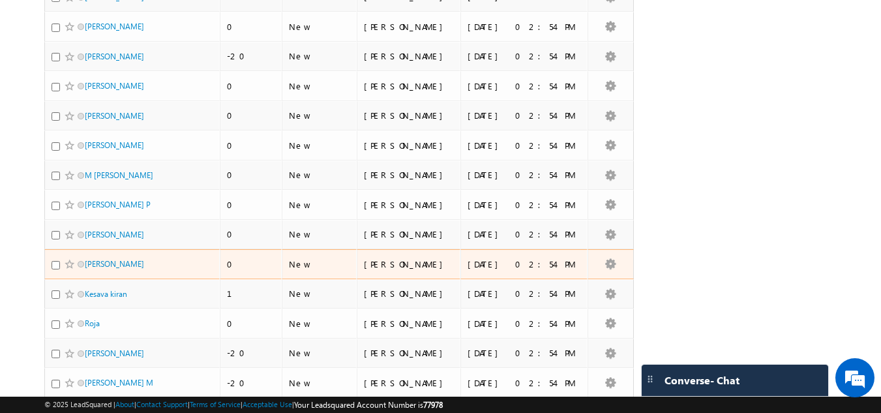
scroll to position [264, 0]
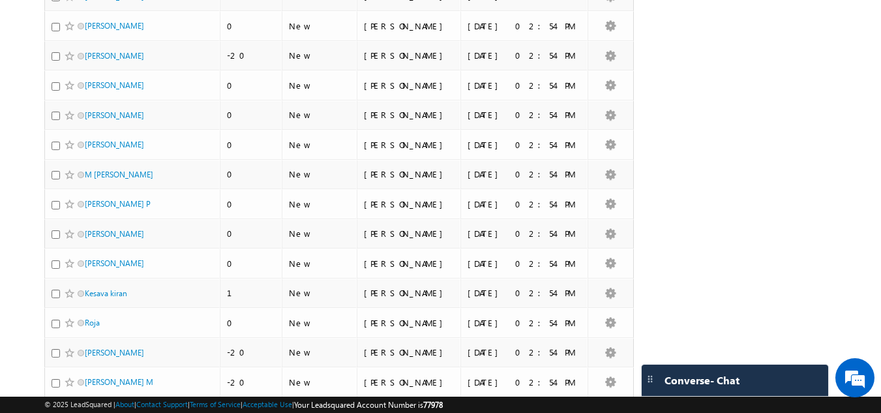
click at [812, 28] on div "Search Objects X ? 107 results found Advanced Search Advanced Search Advanced s…" at bounding box center [440, 272] width 793 height 894
click at [842, 112] on body "Menu Rohan lsq7@ maven -sili con.c om" at bounding box center [440, 227] width 881 height 983
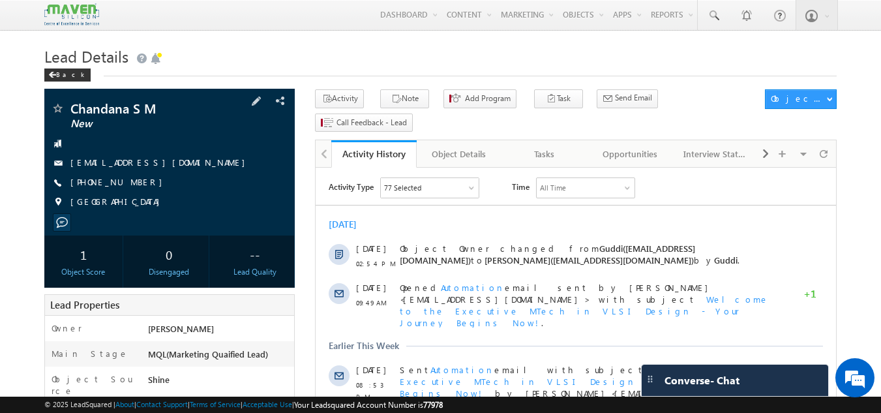
drag, startPoint x: 142, startPoint y: 181, endPoint x: 133, endPoint y: 183, distance: 9.2
click at [133, 183] on div "[PHONE_NUMBER]" at bounding box center [170, 182] width 238 height 13
click at [186, 48] on div "Check what's new" at bounding box center [186, 45] width 112 height 17
click at [364, 105] on button "Activity" at bounding box center [339, 98] width 49 height 19
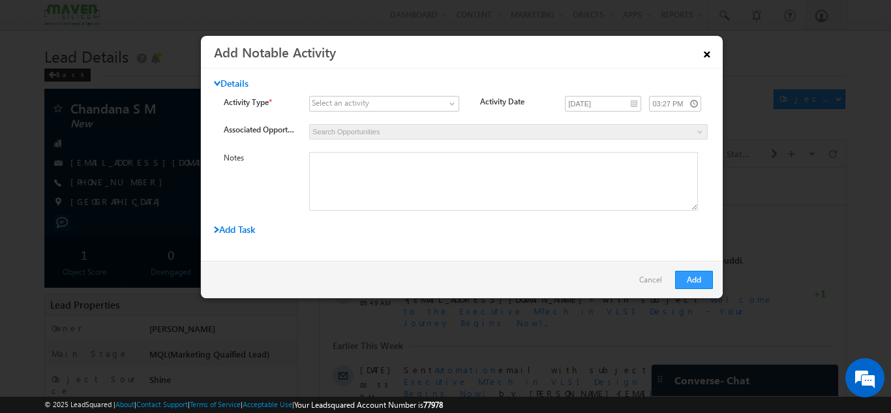
click at [708, 50] on link "×" at bounding box center [707, 51] width 22 height 23
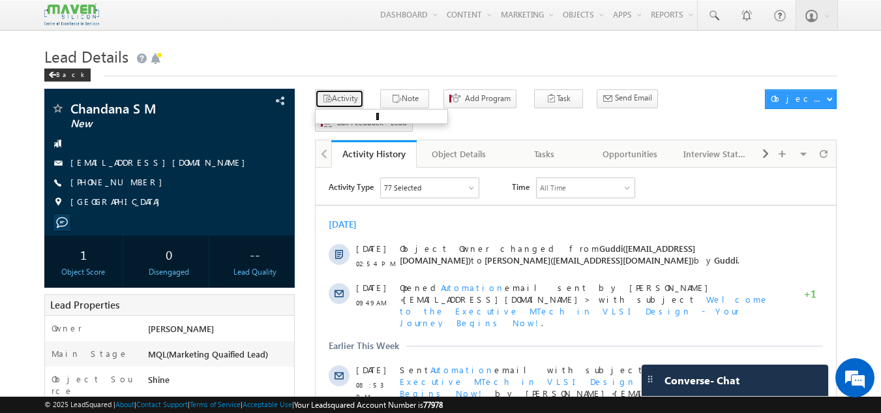
click at [354, 100] on button "Activity" at bounding box center [339, 98] width 49 height 19
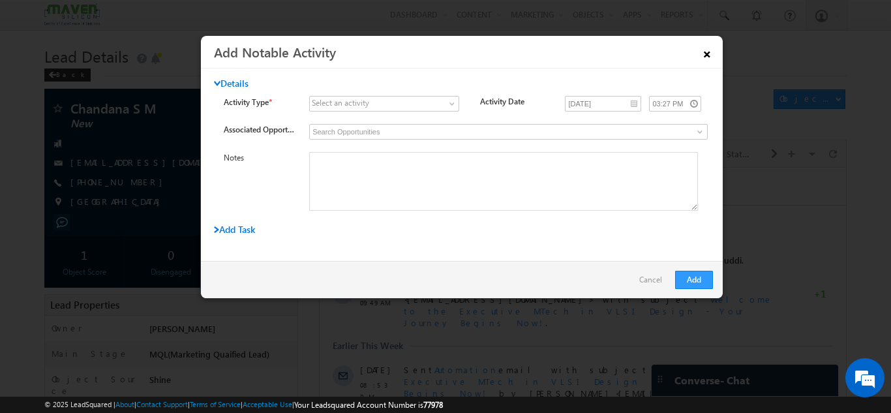
click at [701, 57] on link "×" at bounding box center [707, 51] width 22 height 23
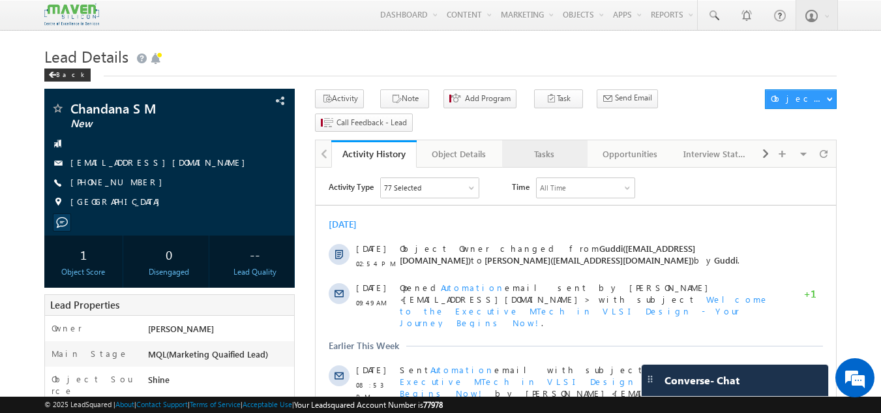
click at [558, 146] on div "Tasks" at bounding box center [544, 154] width 63 height 16
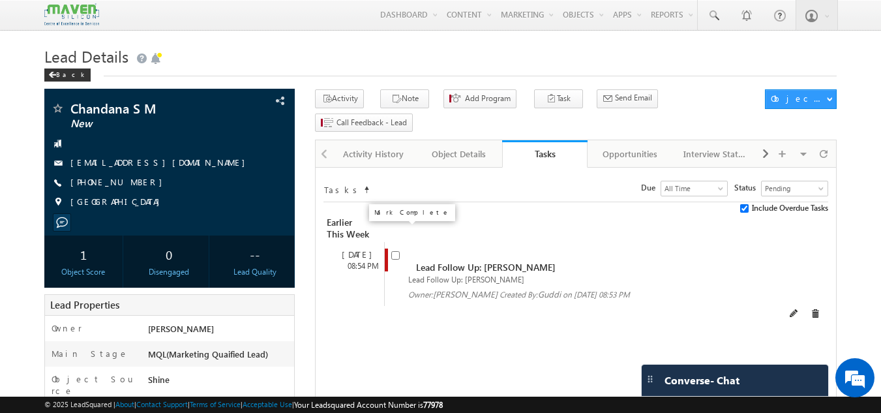
click at [391, 251] on input "checkbox" at bounding box center [395, 255] width 8 height 8
checkbox input "false"
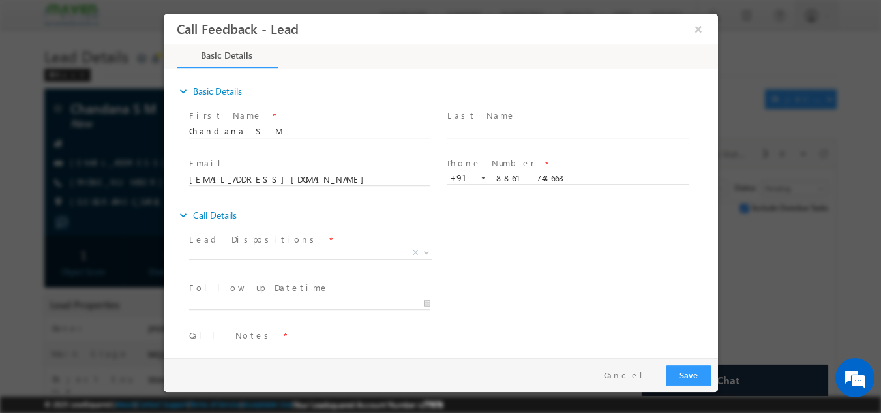
scroll to position [21, 0]
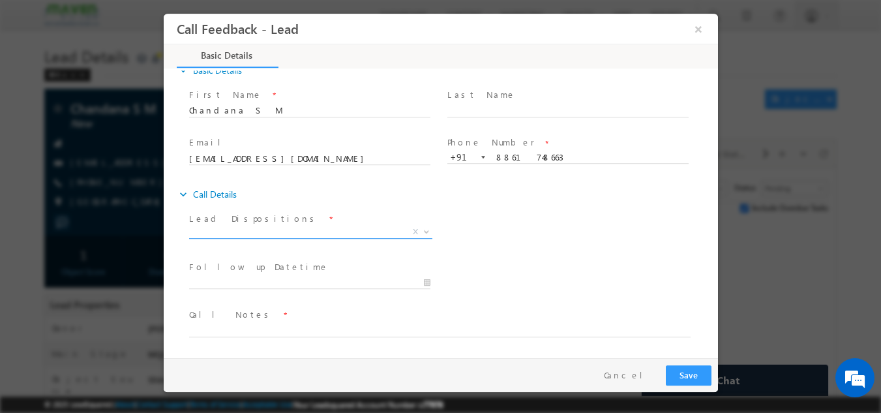
click at [286, 227] on span "X" at bounding box center [309, 231] width 243 height 13
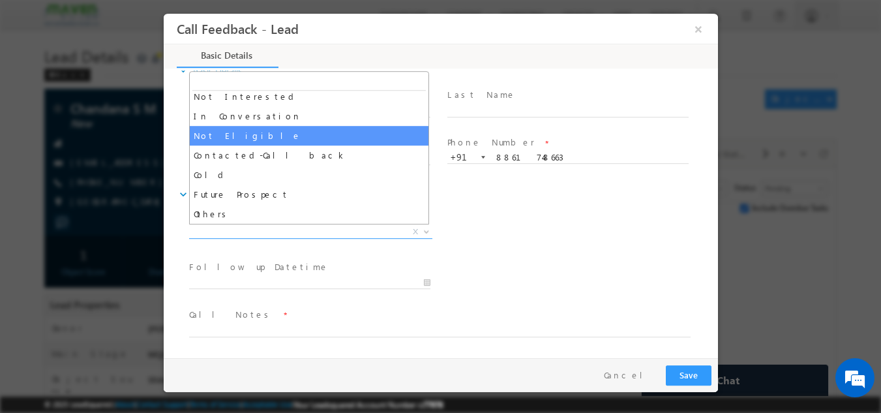
scroll to position [0, 0]
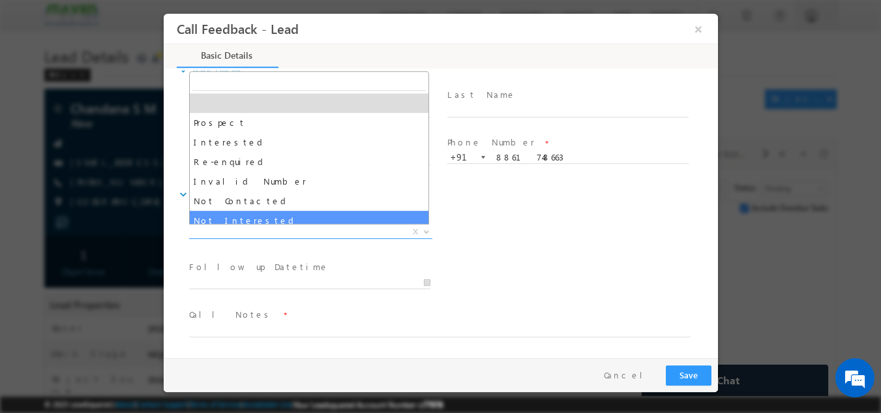
drag, startPoint x: 235, startPoint y: 222, endPoint x: 239, endPoint y: 214, distance: 9.1
select select "Not Interested"
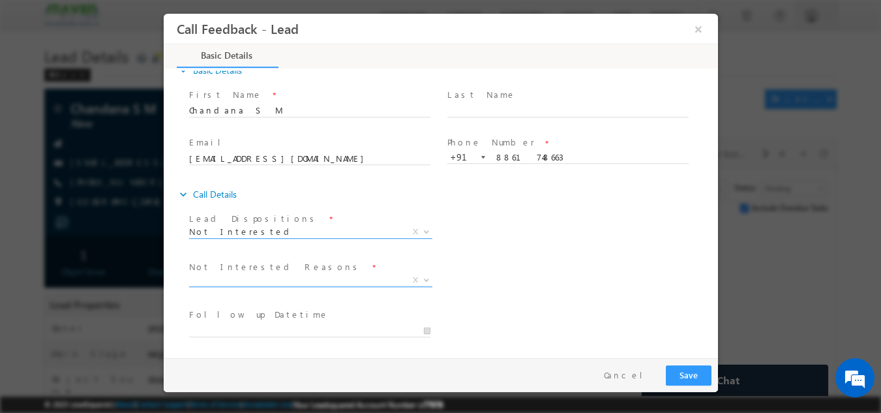
click at [287, 282] on span "X" at bounding box center [309, 279] width 243 height 13
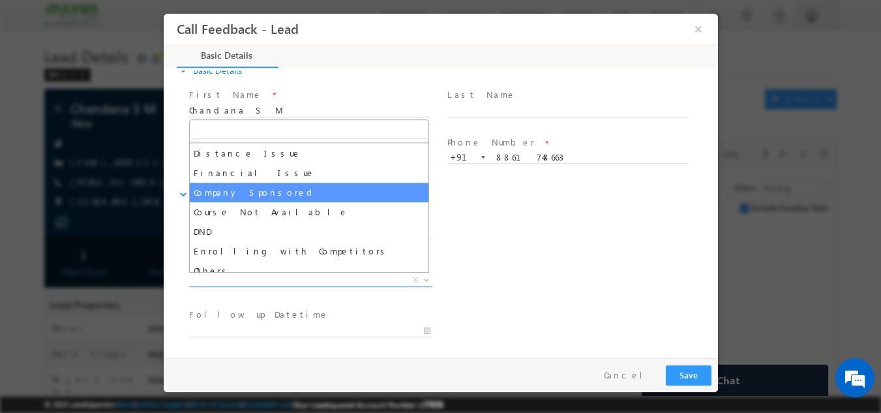
scroll to position [26, 0]
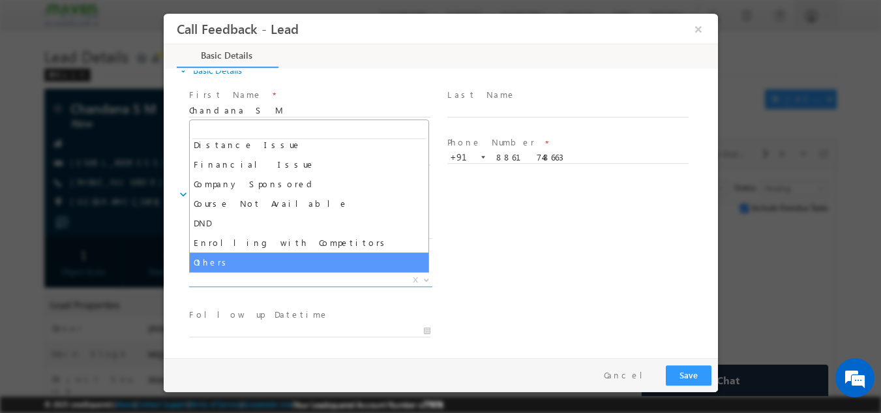
select select "Others"
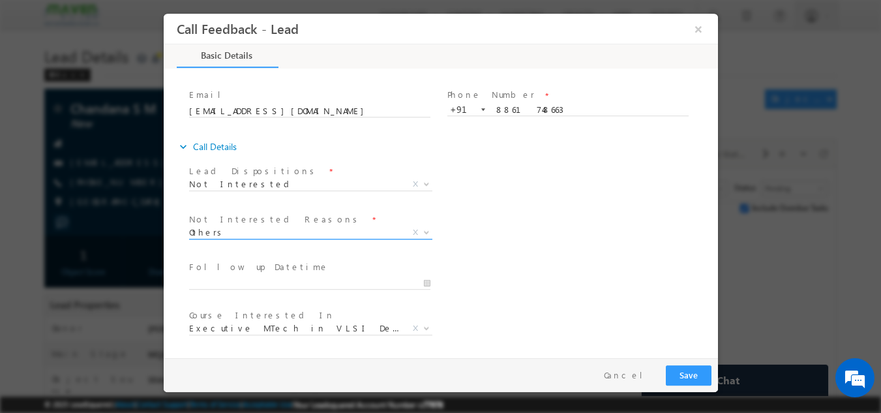
scroll to position [117, 0]
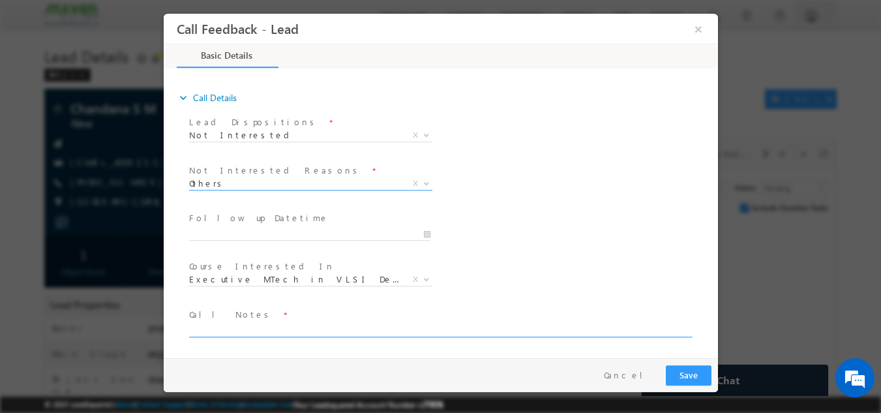
click at [243, 329] on textarea at bounding box center [439, 329] width 502 height 15
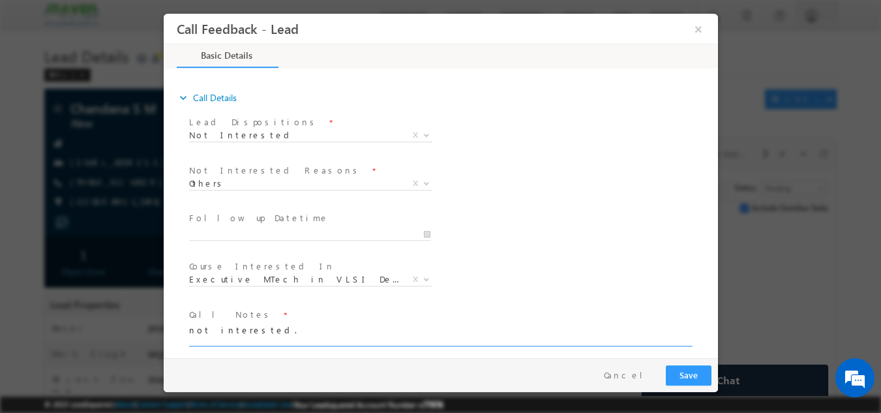
type textarea "not interested."
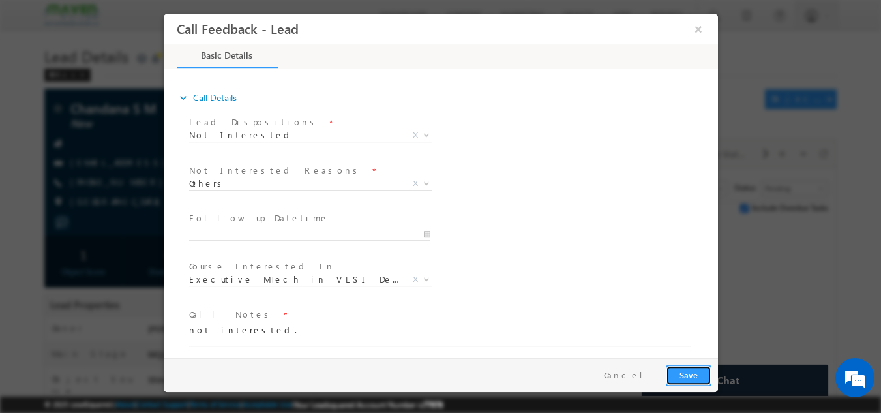
click at [689, 373] on button "Save" at bounding box center [688, 375] width 46 height 20
